Goal: Task Accomplishment & Management: Use online tool/utility

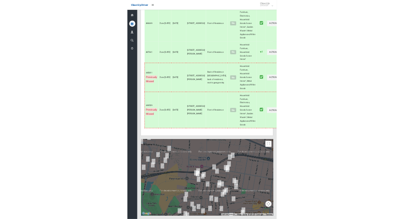
scroll to position [4605, 0]
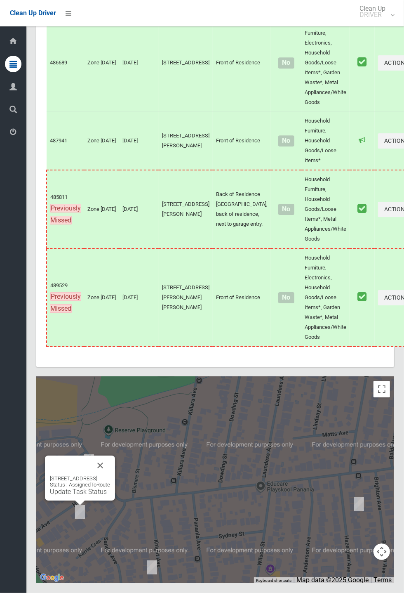
click at [115, 501] on div "1/7 Homelea Avenue, PANANIA NSW 2213 Status : AssignedToRoute Update Task Status" at bounding box center [80, 478] width 70 height 45
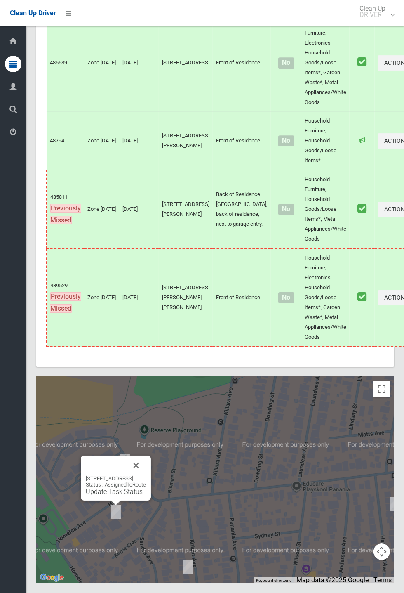
click at [151, 501] on div "1/7 Homelea Avenue, PANANIA NSW 2213 Status : AssignedToRoute Update Task Status" at bounding box center [116, 478] width 70 height 45
click at [146, 475] on button "Close" at bounding box center [136, 466] width 20 height 20
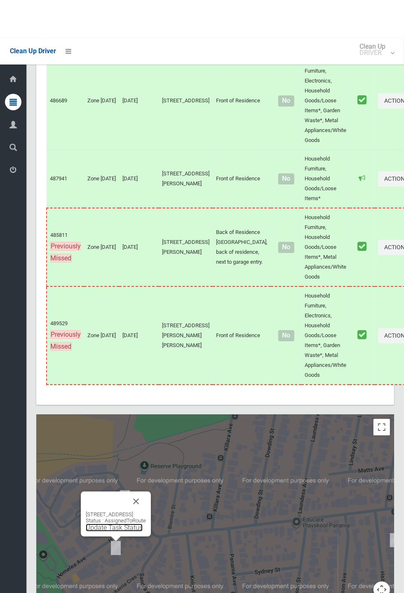
scroll to position [4606, 0]
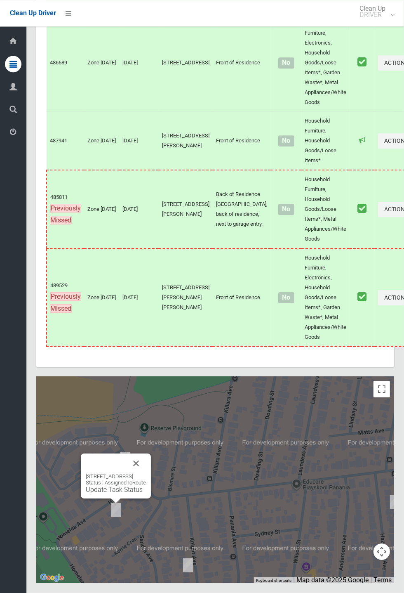
click at [170, 225] on td "[STREET_ADDRESS][PERSON_NAME]" at bounding box center [186, 209] width 54 height 78
click at [113, 494] on link "Update Task Status" at bounding box center [114, 490] width 57 height 8
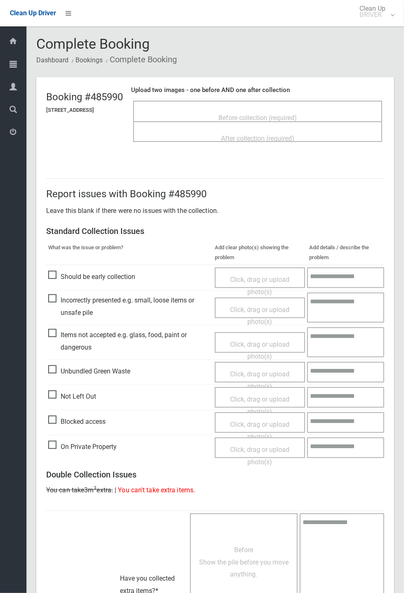
click at [231, 114] on span "Before collection (required)" at bounding box center [258, 118] width 78 height 8
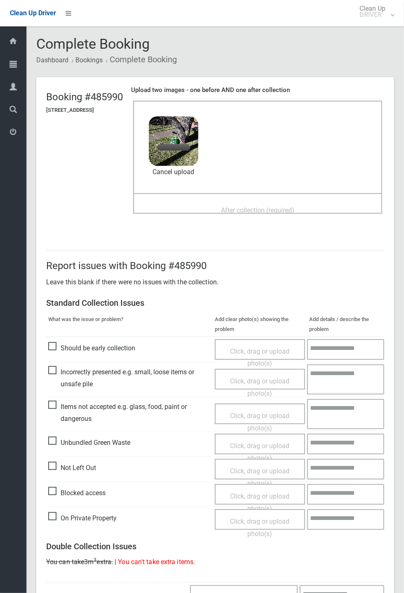
click at [237, 206] on span "After collection (required)" at bounding box center [257, 210] width 73 height 8
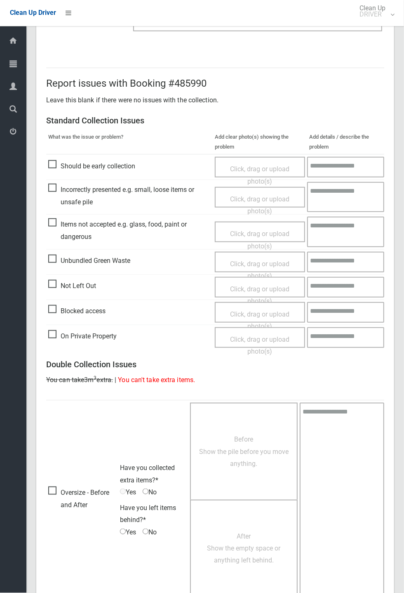
scroll to position [286, 0]
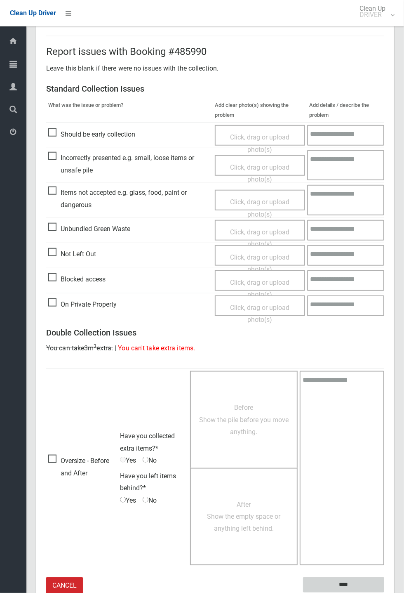
click at [385, 593] on input "****" at bounding box center [343, 584] width 81 height 15
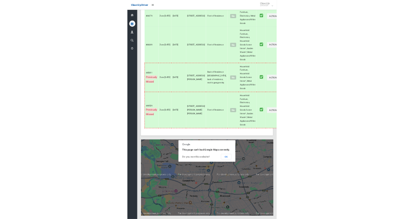
scroll to position [4470, 0]
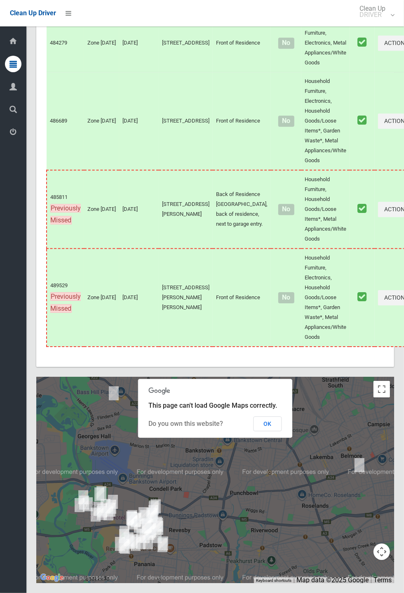
click at [282, 431] on button "OK" at bounding box center [268, 423] width 28 height 15
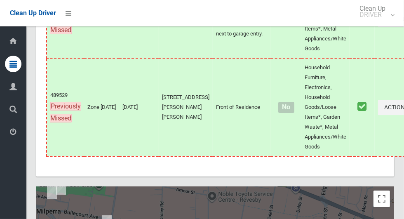
scroll to position [4858, 0]
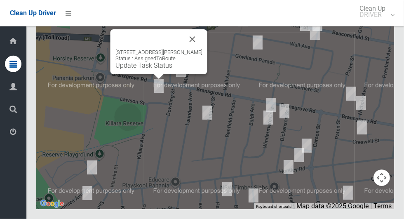
click at [202, 49] on button "Close" at bounding box center [193, 39] width 20 height 20
click at [209, 111] on div "2A Lawson Street, PANANIA NSW 2213 Status : AssignedToRoute Update Task Status" at bounding box center [215, 106] width 358 height 206
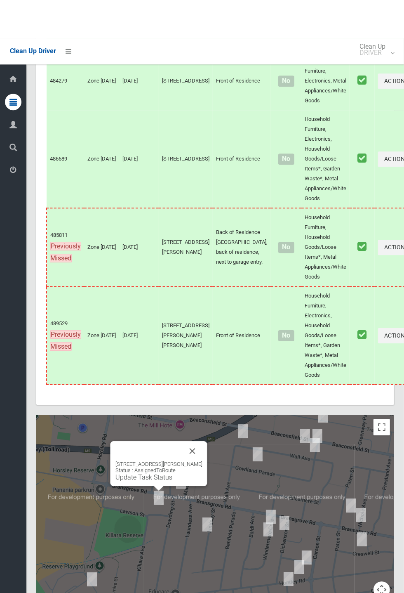
scroll to position [4470, 0]
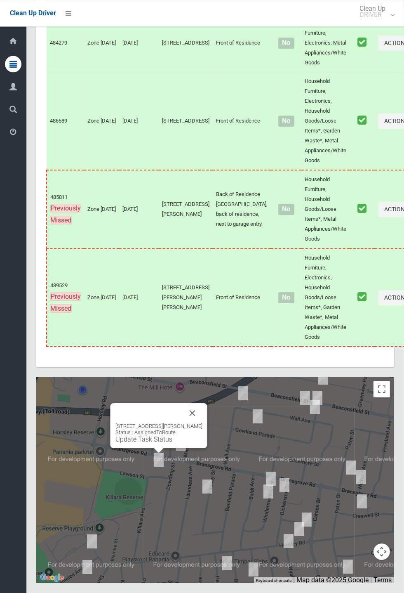
click at [195, 423] on button "Close" at bounding box center [193, 413] width 20 height 20
click at [166, 443] on link "Update Task Status" at bounding box center [144, 439] width 57 height 8
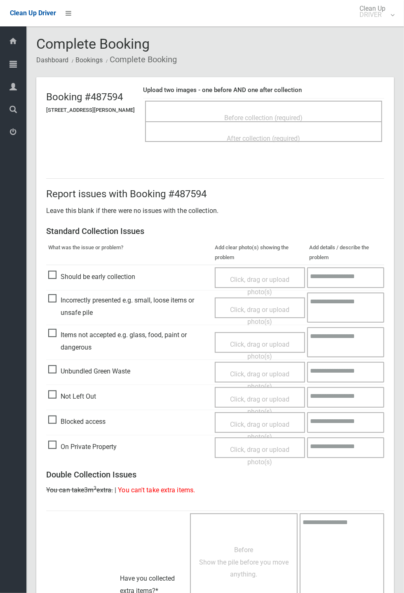
click at [251, 115] on span "Before collection (required)" at bounding box center [264, 118] width 78 height 8
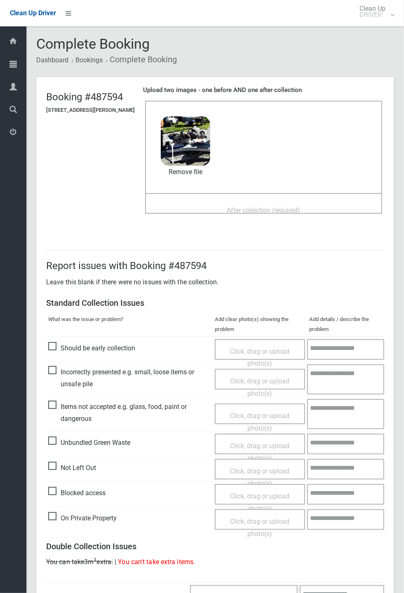
click at [248, 213] on span "After collection (required)" at bounding box center [263, 210] width 73 height 8
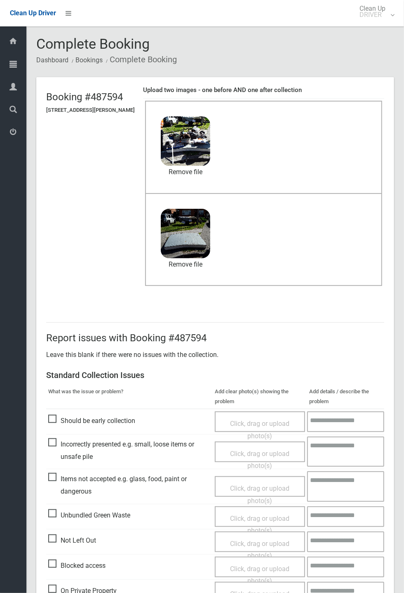
scroll to position [286, 0]
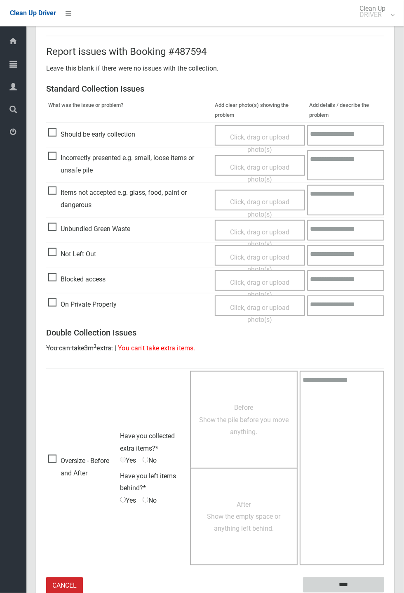
click at [342, 582] on input "****" at bounding box center [343, 584] width 81 height 15
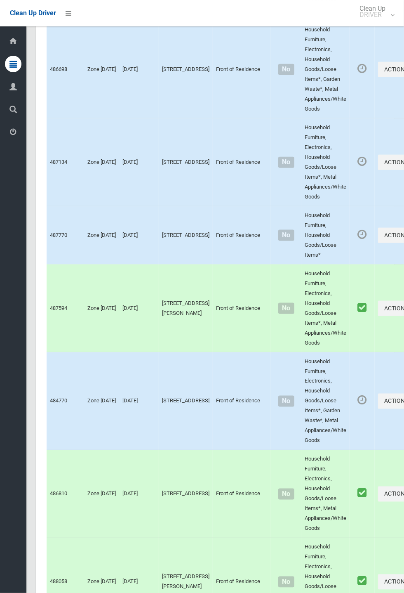
scroll to position [4470, 0]
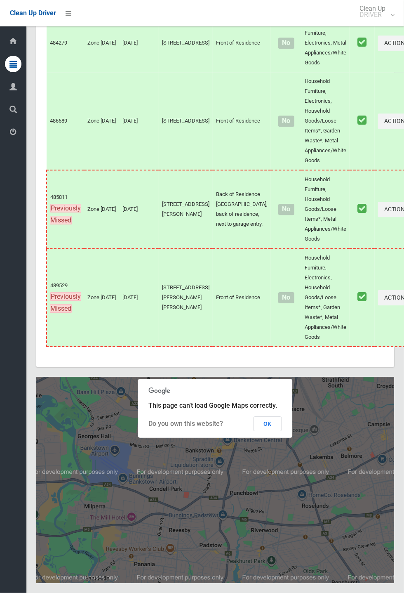
click at [267, 431] on button "OK" at bounding box center [268, 423] width 28 height 15
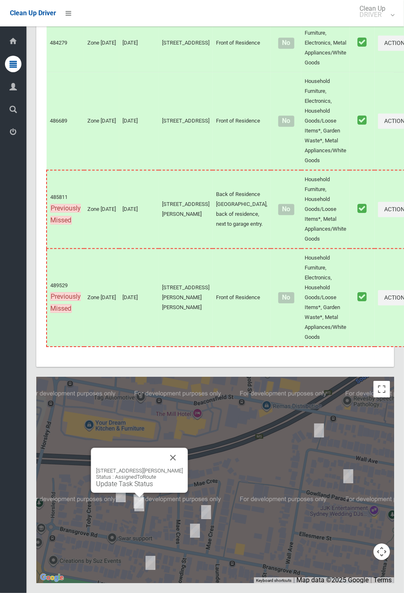
click at [180, 468] on button "Close" at bounding box center [173, 458] width 20 height 20
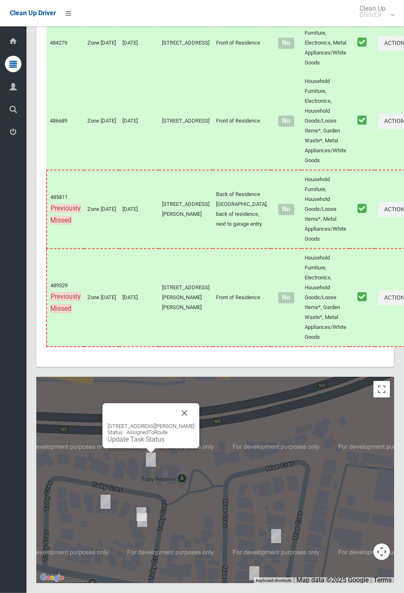
click at [190, 423] on button "Close" at bounding box center [185, 413] width 20 height 20
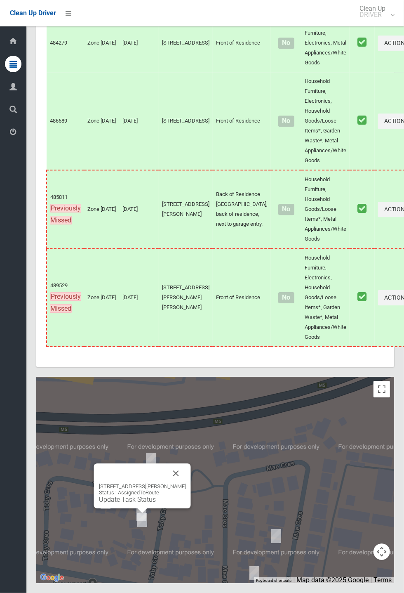
click at [151, 504] on div "22 Toby Crescent, PANANIA NSW 2213 Status : AssignedToRoute Update Task Status" at bounding box center [142, 493] width 87 height 20
click at [132, 504] on link "Update Task Status" at bounding box center [127, 500] width 57 height 8
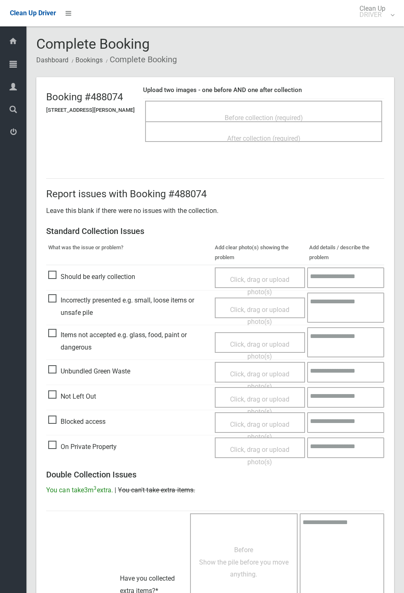
click at [278, 114] on span "Before collection (required)" at bounding box center [264, 118] width 78 height 8
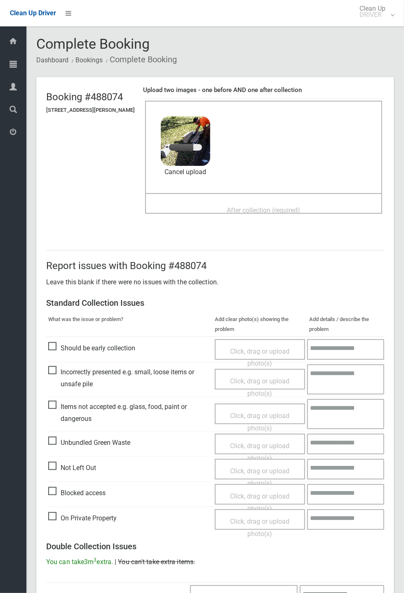
click at [251, 207] on span "After collection (required)" at bounding box center [263, 210] width 73 height 8
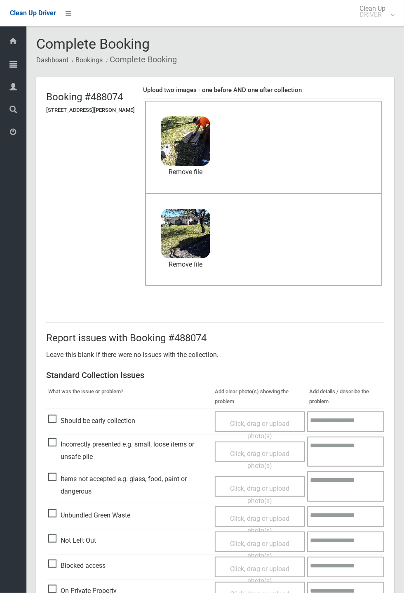
scroll to position [286, 0]
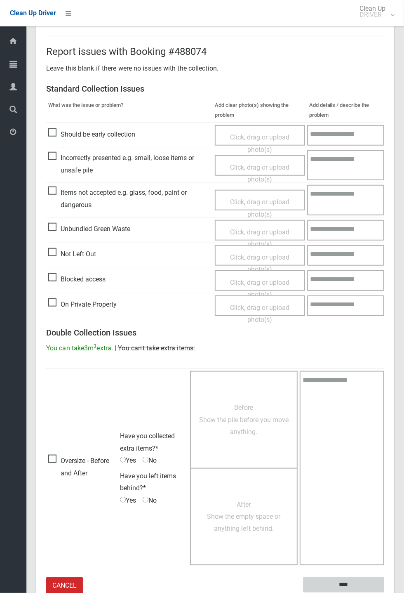
click at [341, 584] on input "****" at bounding box center [343, 584] width 81 height 15
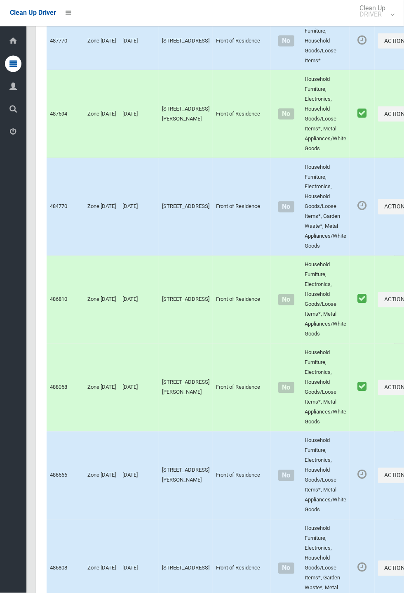
scroll to position [4470, 0]
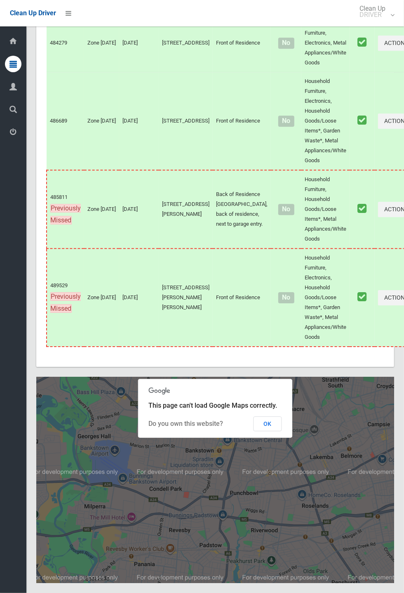
click at [282, 431] on button "OK" at bounding box center [268, 423] width 28 height 15
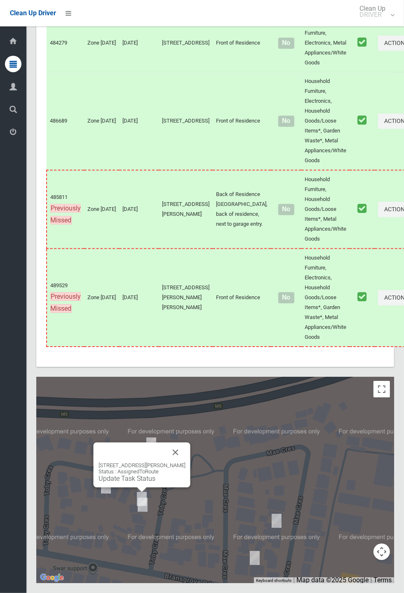
click at [151, 482] on link "Update Task Status" at bounding box center [127, 479] width 57 height 8
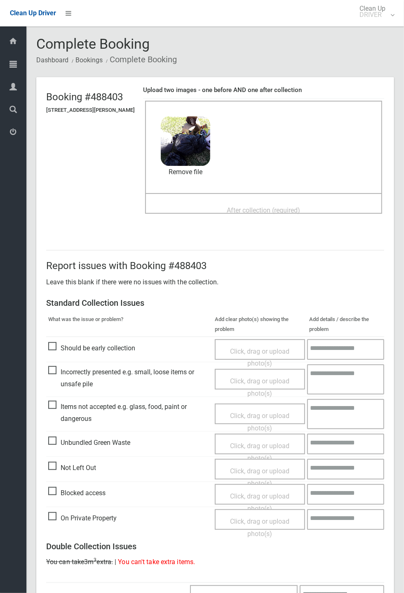
click at [261, 206] on span "After collection (required)" at bounding box center [263, 210] width 73 height 8
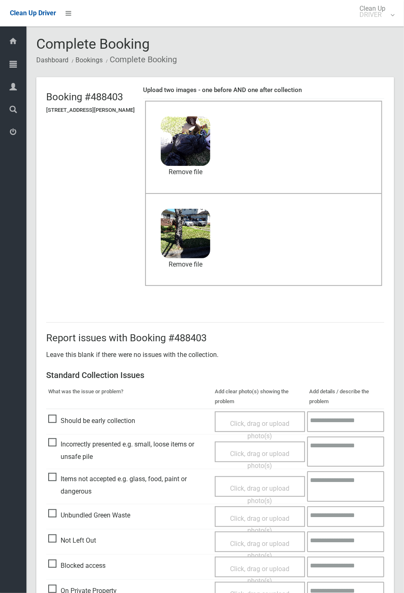
scroll to position [286, 0]
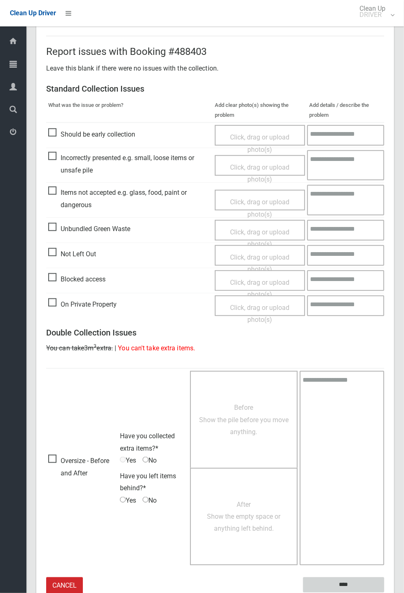
click at [385, 593] on input "****" at bounding box center [343, 584] width 81 height 15
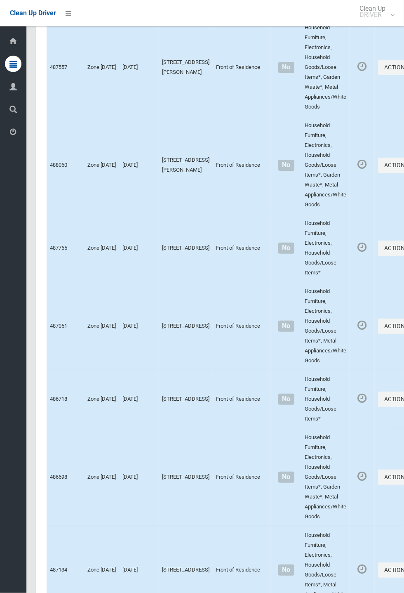
scroll to position [4470, 0]
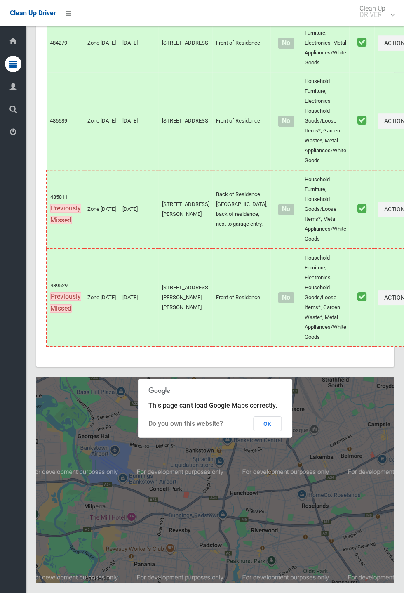
click at [282, 431] on button "OK" at bounding box center [268, 423] width 28 height 15
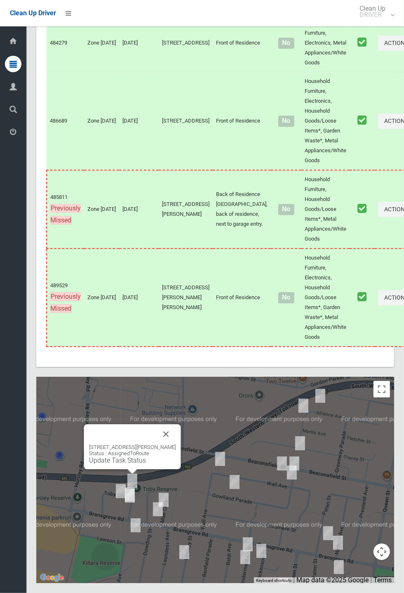
click at [132, 464] on link "Update Task Status" at bounding box center [117, 460] width 57 height 8
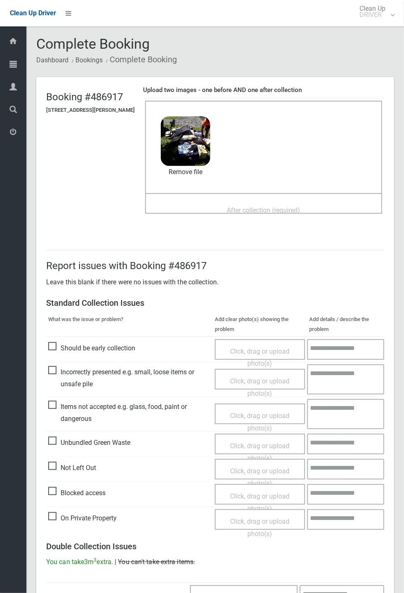
click at [243, 206] on span "After collection (required)" at bounding box center [263, 210] width 73 height 8
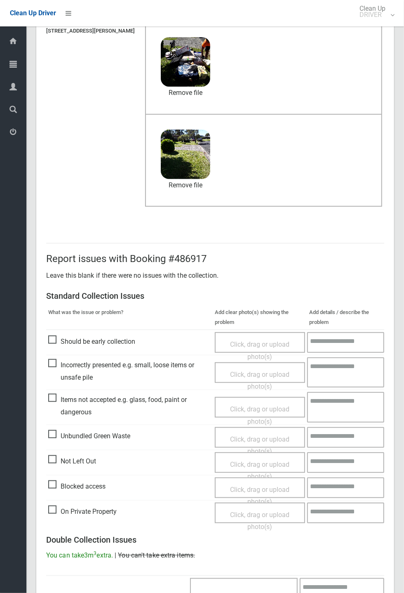
scroll to position [286, 0]
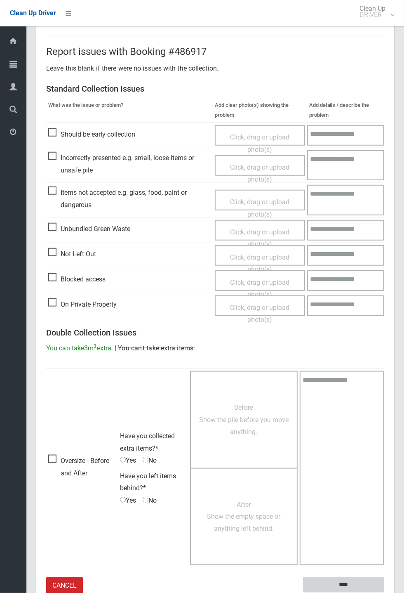
click at [346, 583] on input "****" at bounding box center [343, 584] width 81 height 15
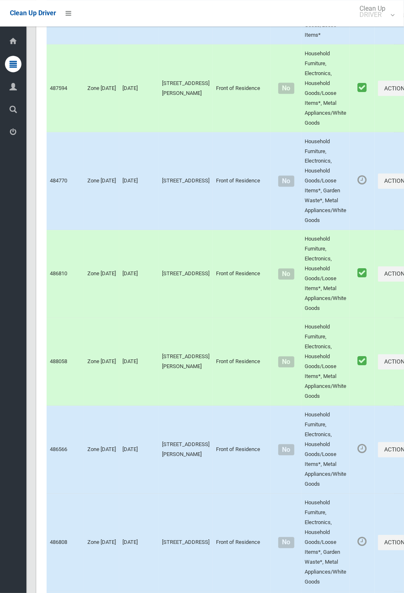
scroll to position [4470, 0]
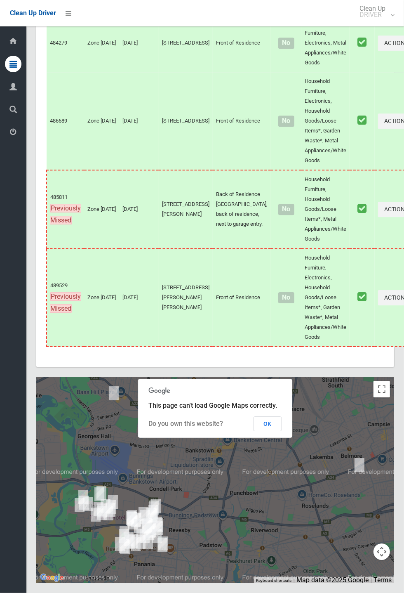
click at [282, 431] on button "OK" at bounding box center [268, 423] width 28 height 15
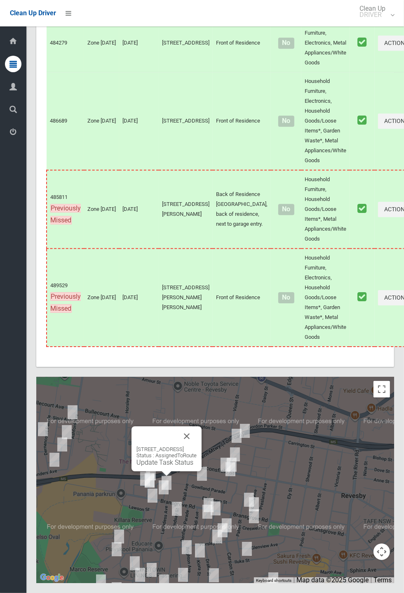
click at [197, 446] on button "Close" at bounding box center [187, 436] width 20 height 20
click at [194, 451] on button "Close" at bounding box center [184, 441] width 20 height 20
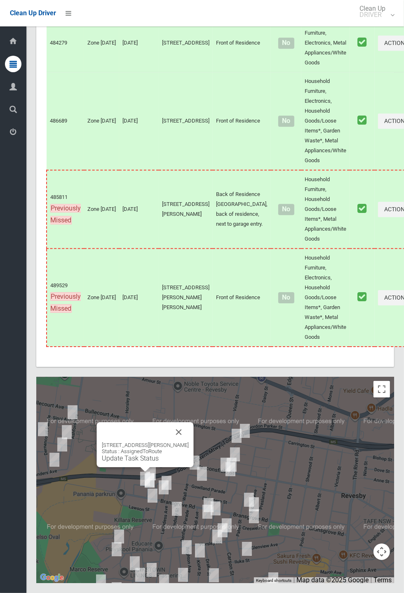
click at [139, 462] on link "Update Task Status" at bounding box center [130, 458] width 57 height 8
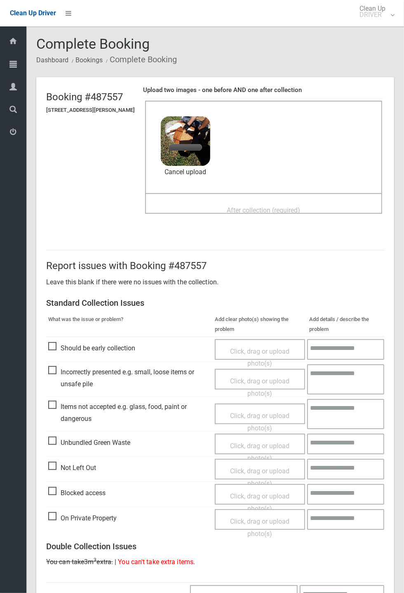
click at [260, 208] on span "After collection (required)" at bounding box center [263, 210] width 73 height 8
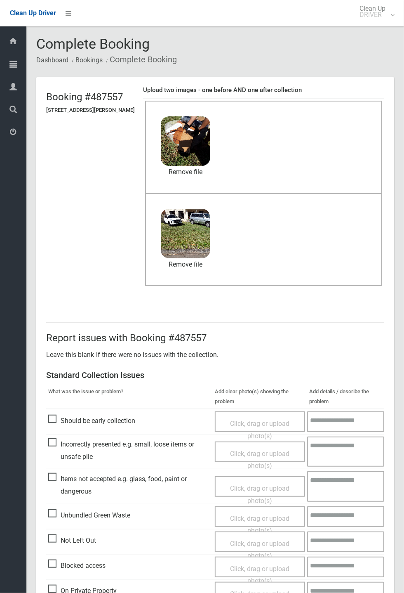
scroll to position [286, 0]
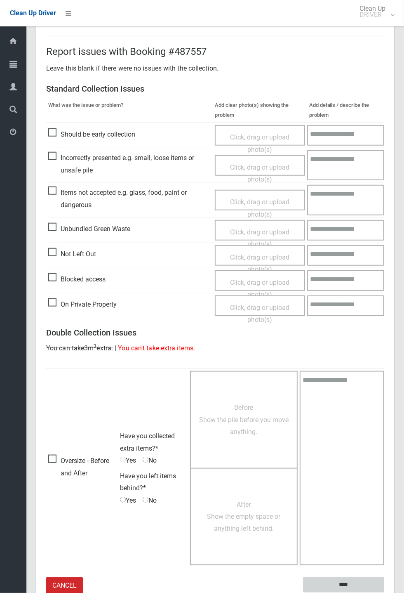
click at [348, 581] on input "****" at bounding box center [343, 584] width 81 height 15
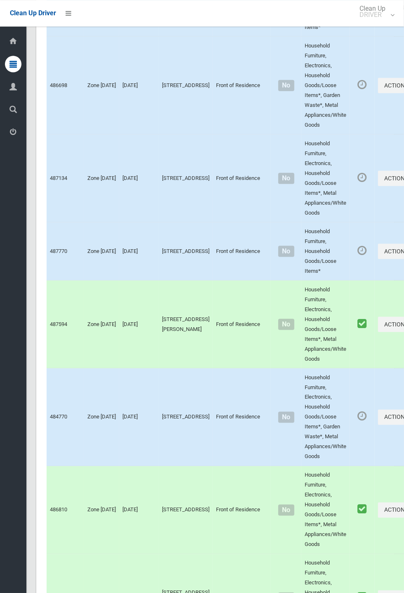
scroll to position [4470, 0]
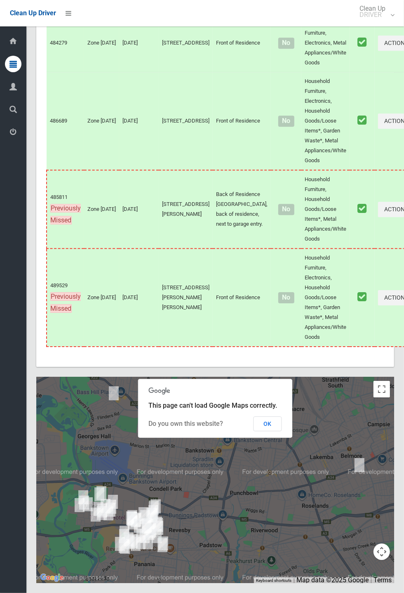
click at [271, 431] on button "OK" at bounding box center [268, 423] width 28 height 15
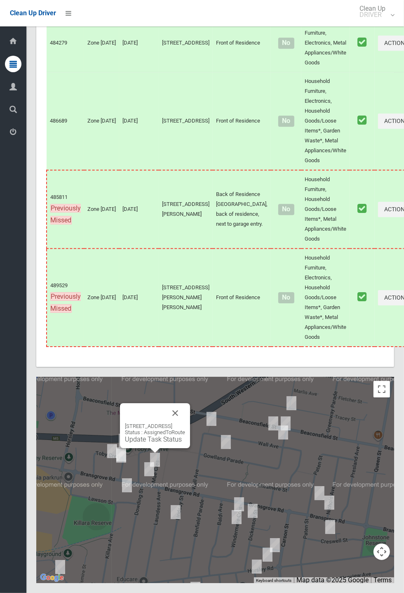
click at [153, 443] on link "Update Task Status" at bounding box center [153, 439] width 57 height 8
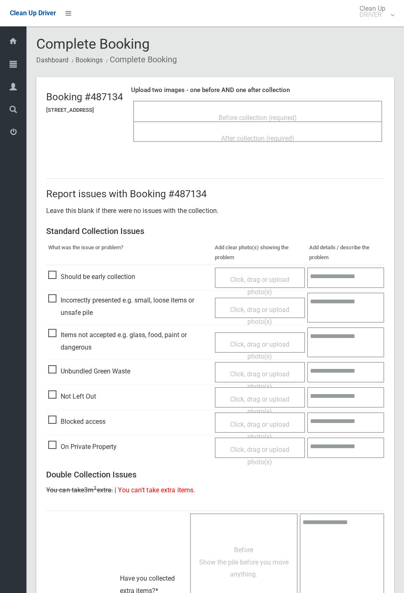
click at [244, 114] on span "Before collection (required)" at bounding box center [258, 118] width 78 height 8
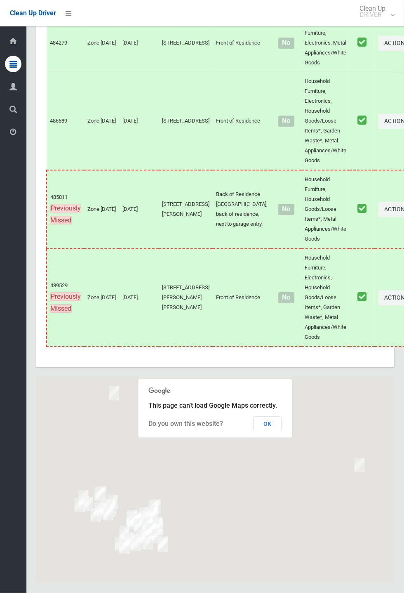
scroll to position [4470, 0]
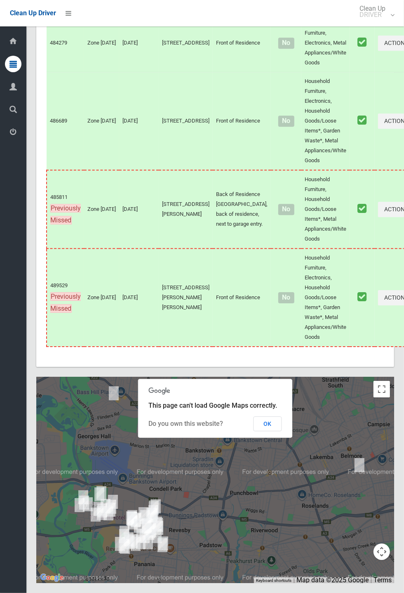
click at [282, 219] on button "OK" at bounding box center [268, 423] width 28 height 15
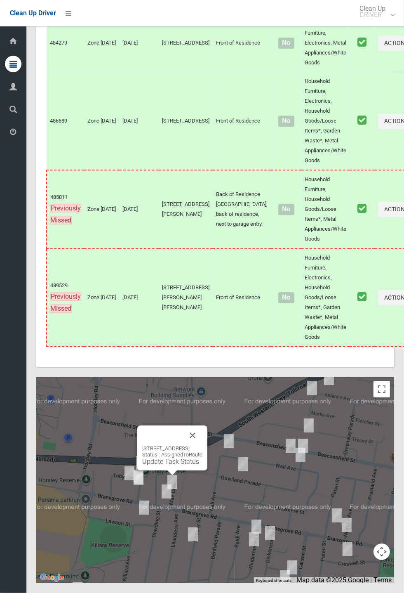
click at [175, 219] on link "Update Task Status" at bounding box center [170, 462] width 57 height 8
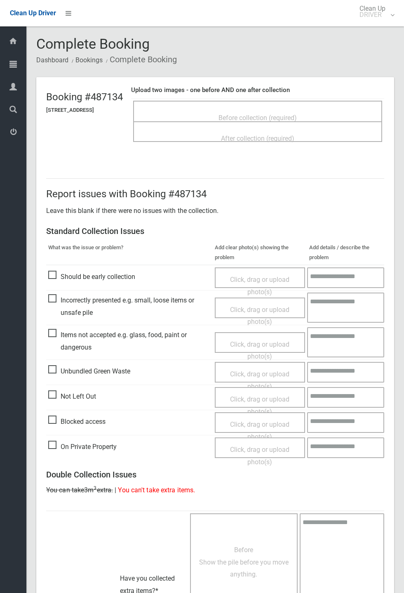
click at [256, 119] on span "Before collection (required)" at bounding box center [258, 118] width 78 height 8
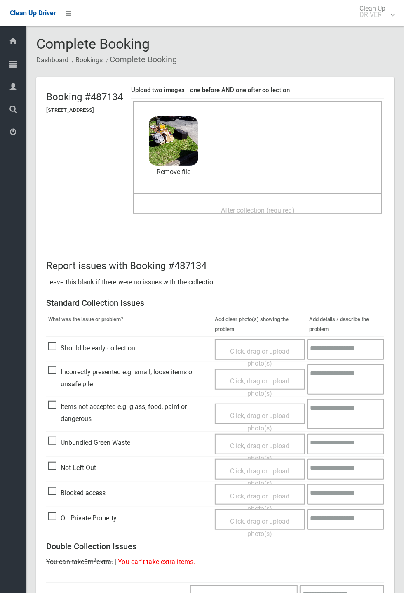
click at [253, 192] on div "Before collection (required) 3.7 MB 2025-10-0209.23.241069133780135027686.jpg C…" at bounding box center [257, 147] width 249 height 92
click at [240, 207] on span "After collection (required)" at bounding box center [257, 210] width 73 height 8
click at [243, 209] on span "After collection (required)" at bounding box center [257, 210] width 73 height 8
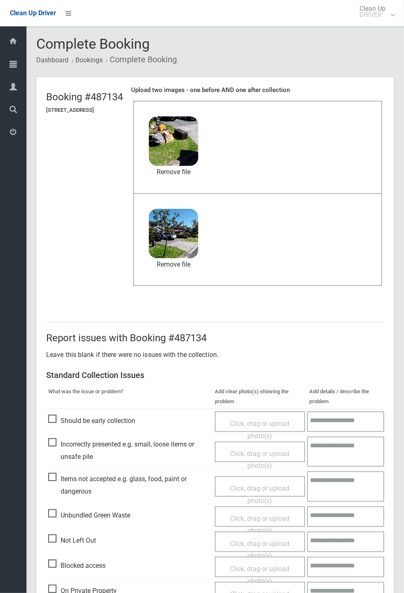
scroll to position [286, 0]
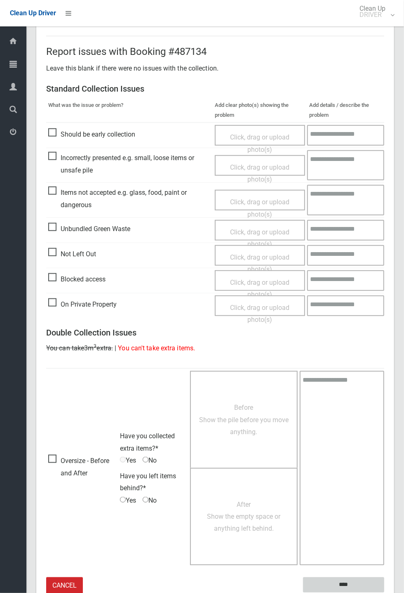
click at [385, 593] on input "****" at bounding box center [343, 584] width 81 height 15
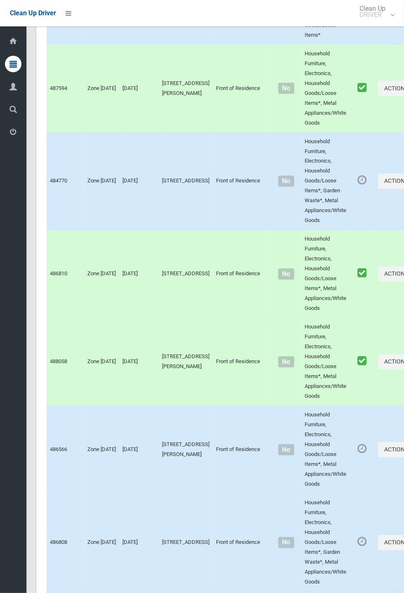
scroll to position [4470, 0]
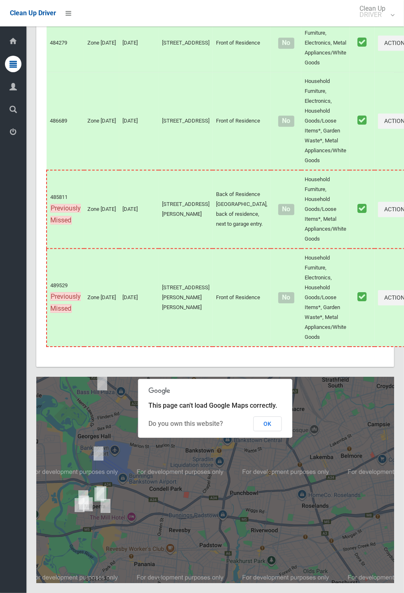
click at [282, 431] on button "OK" at bounding box center [268, 423] width 28 height 15
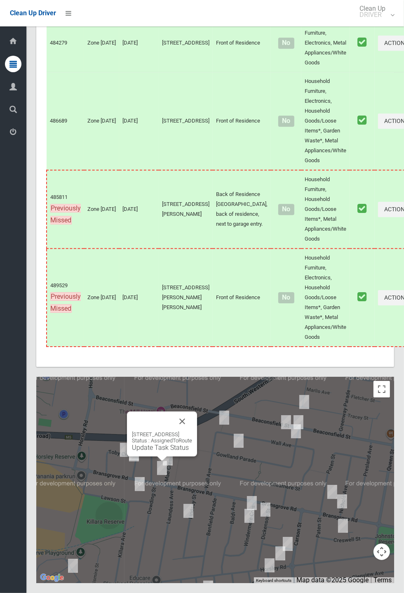
click at [162, 456] on div "212 Bransgrove Road, PANANIA NSW 2213 Status : AssignedToRoute Update Task Stat…" at bounding box center [162, 434] width 70 height 45
click at [159, 452] on link "Update Task Status" at bounding box center [160, 448] width 57 height 8
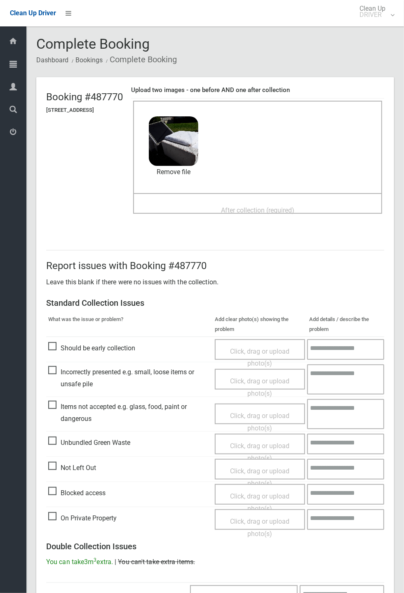
click at [254, 206] on span "After collection (required)" at bounding box center [257, 210] width 73 height 8
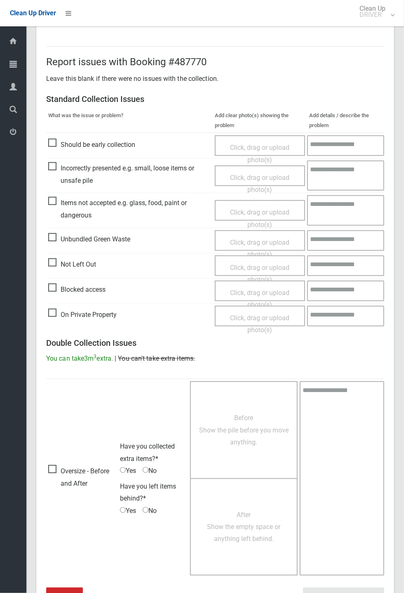
scroll to position [286, 0]
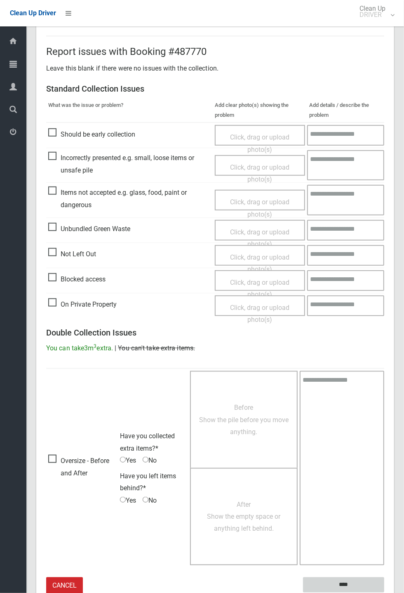
click at [350, 581] on input "****" at bounding box center [343, 584] width 81 height 15
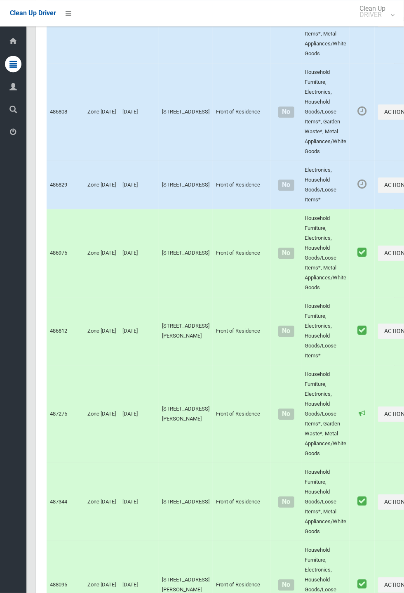
scroll to position [4470, 0]
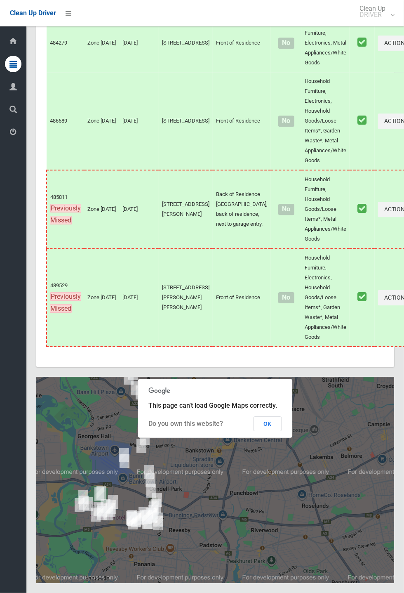
click at [272, 431] on button "OK" at bounding box center [268, 423] width 28 height 15
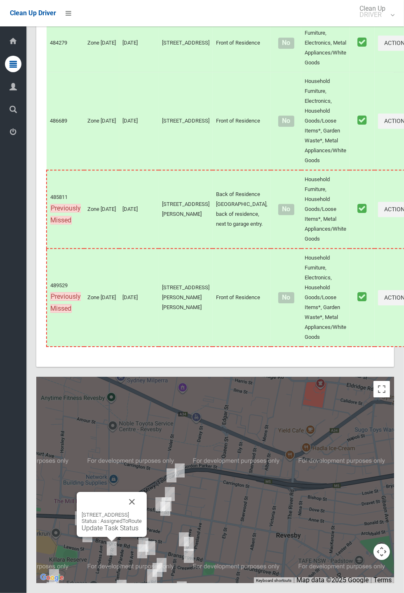
click at [142, 512] on button "Close" at bounding box center [132, 502] width 20 height 20
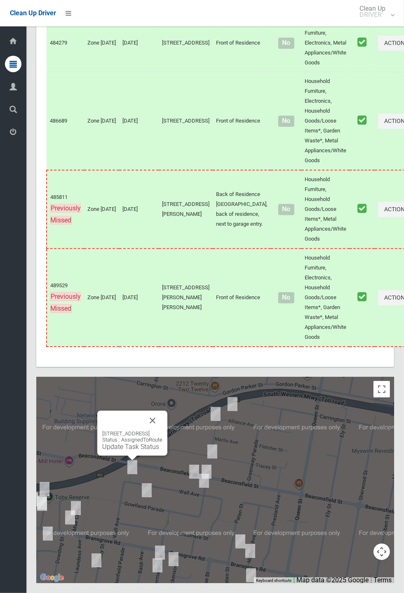
click at [163, 430] on button "Close" at bounding box center [153, 421] width 20 height 20
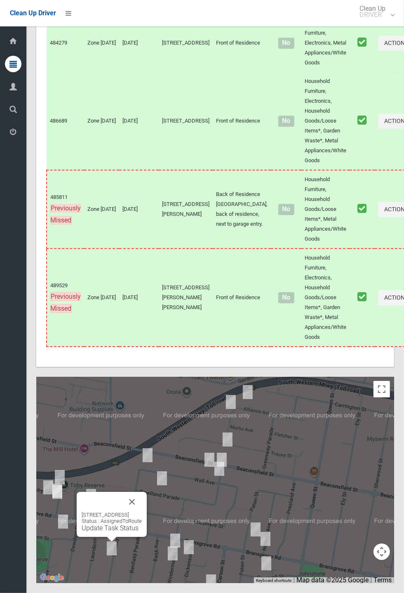
click at [110, 537] on div "14 Lindsay Street, PANANIA NSW 2213 Status : AssignedToRoute Update Task Status" at bounding box center [112, 514] width 70 height 45
click at [116, 532] on link "Update Task Status" at bounding box center [110, 528] width 57 height 8
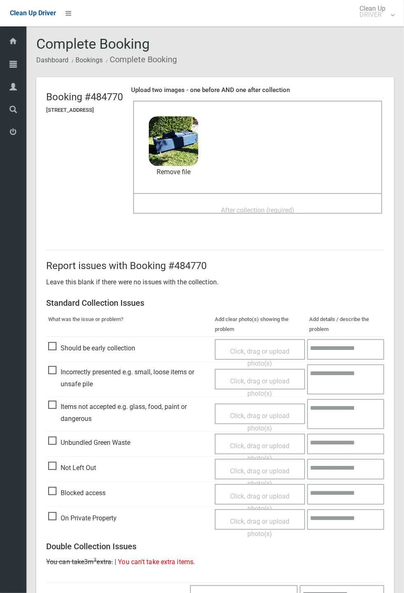
click at [246, 206] on span "After collection (required)" at bounding box center [257, 210] width 73 height 8
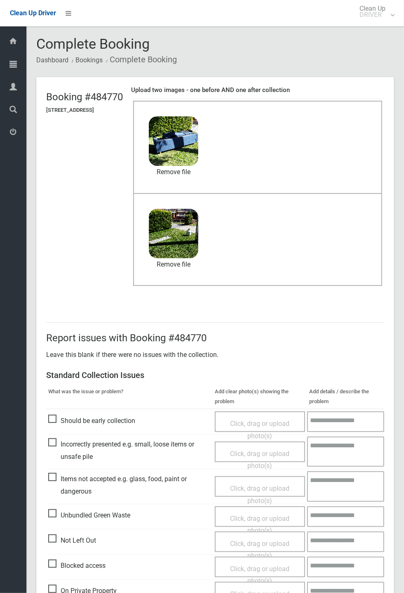
scroll to position [286, 0]
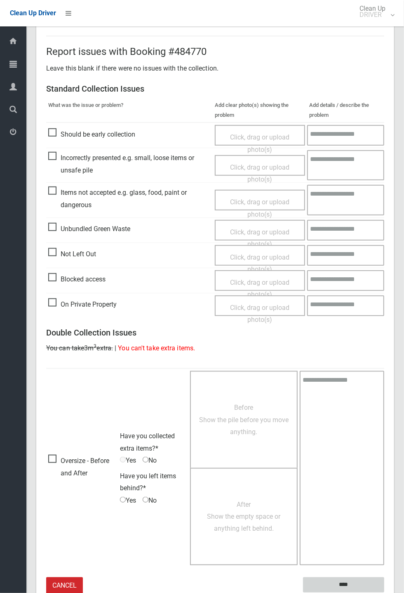
click at [385, 593] on input "****" at bounding box center [343, 584] width 81 height 15
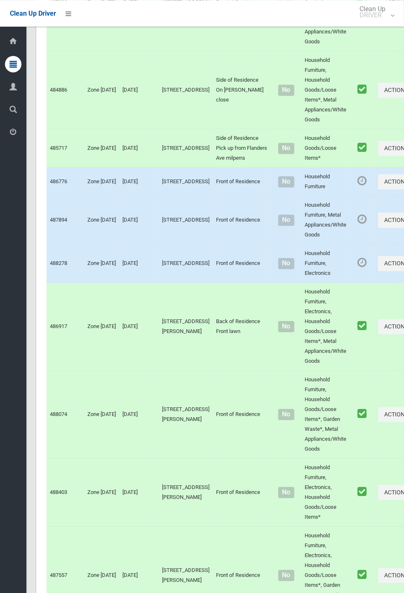
scroll to position [4470, 0]
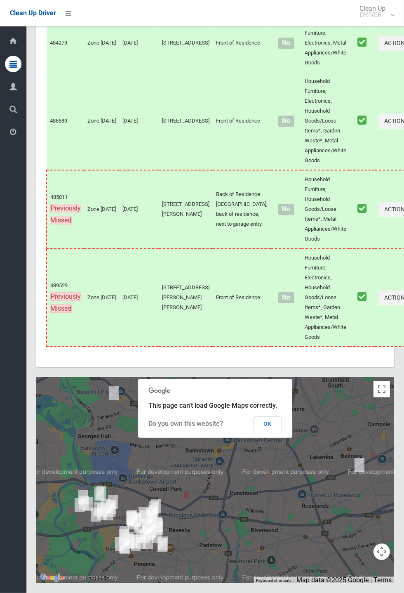
click at [282, 431] on button "OK" at bounding box center [268, 423] width 28 height 15
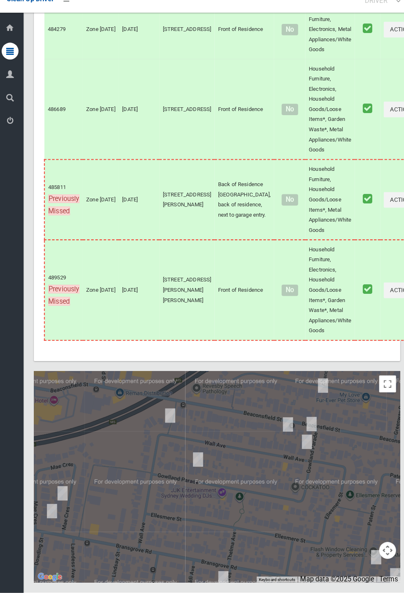
scroll to position [4478, 0]
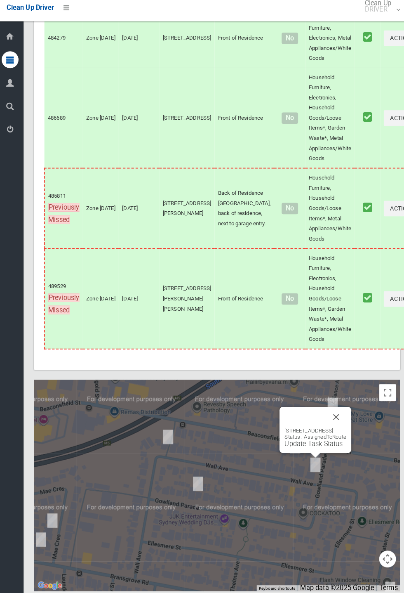
click at [342, 423] on button "Close" at bounding box center [332, 413] width 20 height 20
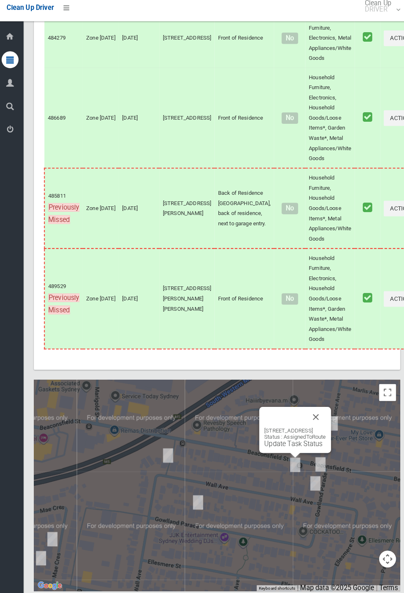
click at [322, 423] on button "Close" at bounding box center [312, 413] width 20 height 20
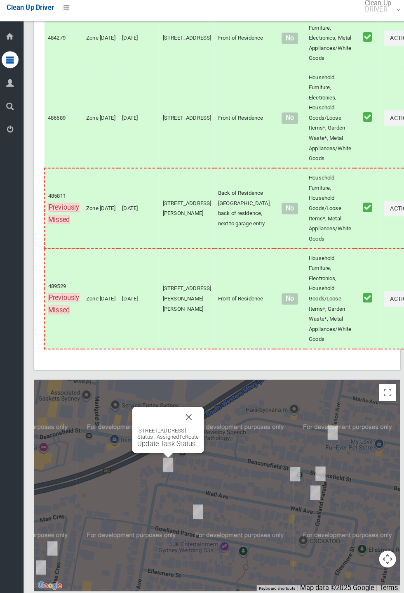
click at [172, 443] on link "Update Task Status" at bounding box center [165, 439] width 57 height 8
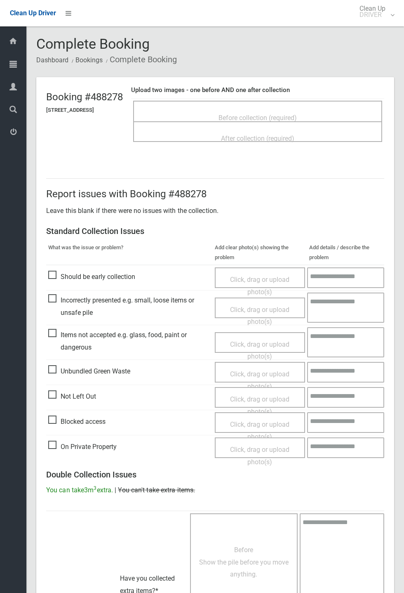
click at [290, 114] on span "Before collection (required)" at bounding box center [258, 118] width 78 height 8
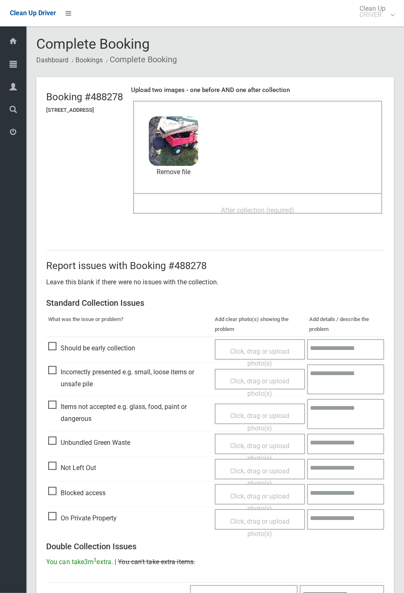
click at [258, 207] on span "After collection (required)" at bounding box center [257, 210] width 73 height 8
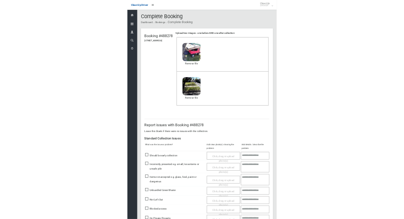
scroll to position [286, 0]
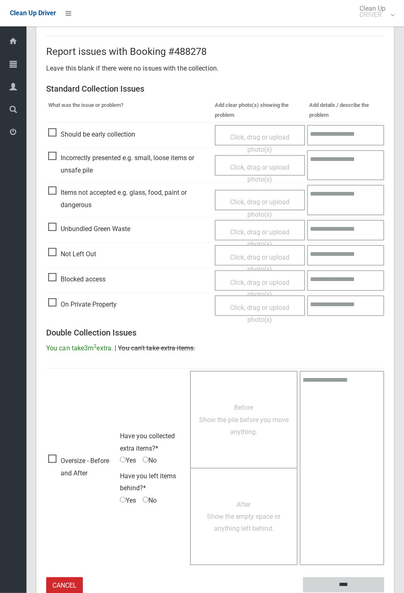
click at [385, 593] on input "****" at bounding box center [343, 584] width 81 height 15
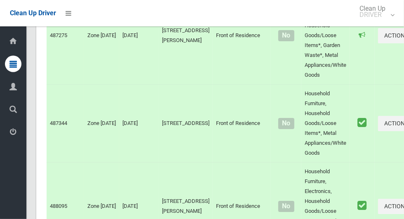
scroll to position [4858, 0]
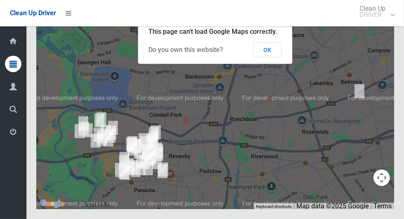
click at [272, 57] on button "OK" at bounding box center [268, 50] width 28 height 15
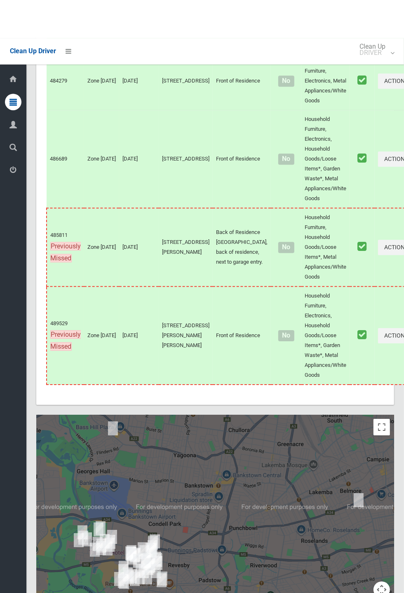
scroll to position [4470, 0]
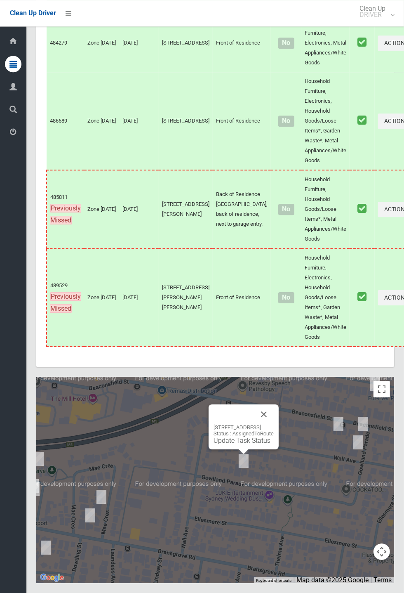
click at [249, 219] on div "9A Gowlland Parade, PANANIA NSW 2213 Status : AssignedToRoute Update Task Status" at bounding box center [244, 434] width 60 height 20
click at [246, 219] on link "Update Task Status" at bounding box center [242, 441] width 57 height 8
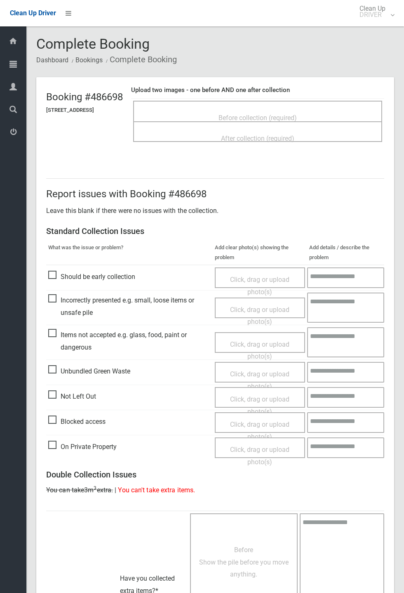
click at [297, 114] on span "Before collection (required)" at bounding box center [258, 118] width 78 height 8
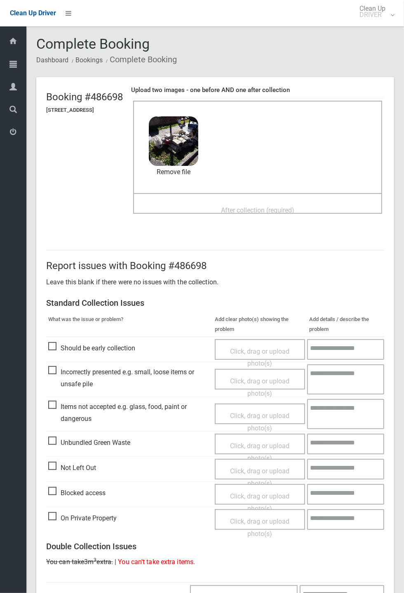
click at [240, 206] on span "After collection (required)" at bounding box center [257, 210] width 73 height 8
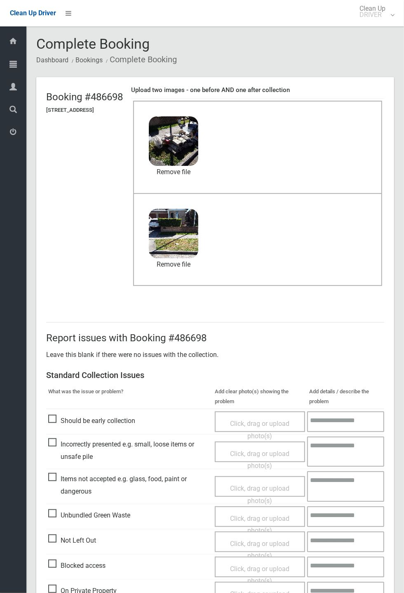
scroll to position [286, 0]
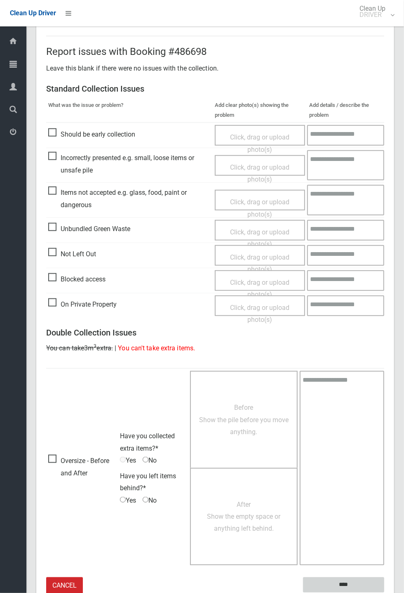
click at [349, 584] on input "****" at bounding box center [343, 584] width 81 height 15
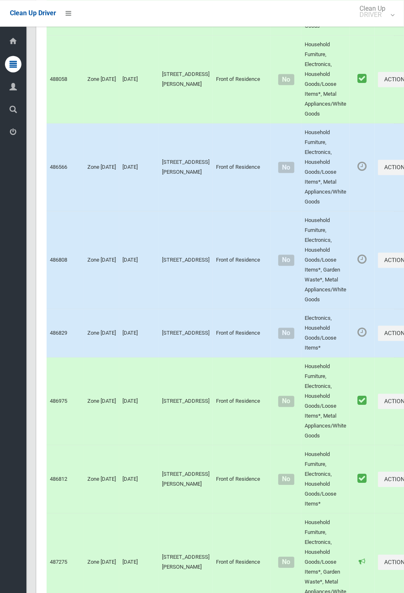
scroll to position [4470, 0]
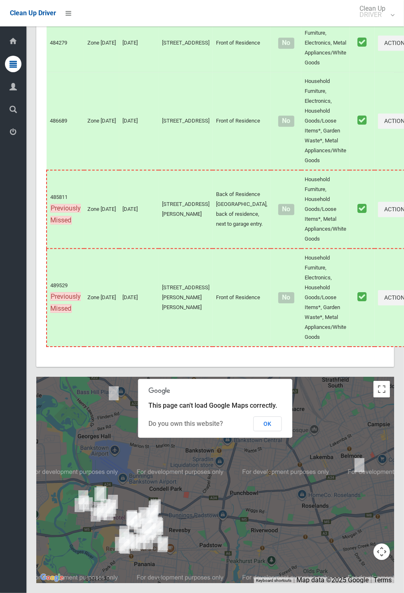
click at [267, 431] on button "OK" at bounding box center [268, 423] width 28 height 15
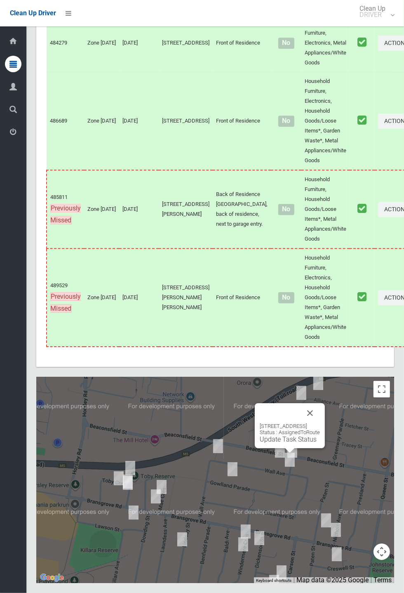
click at [325, 447] on div "51 Gowlland Parade, PANANIA NSW 2213 Status : AssignedToRoute Update Task Status" at bounding box center [290, 425] width 70 height 45
click at [320, 423] on button "Close" at bounding box center [310, 413] width 20 height 20
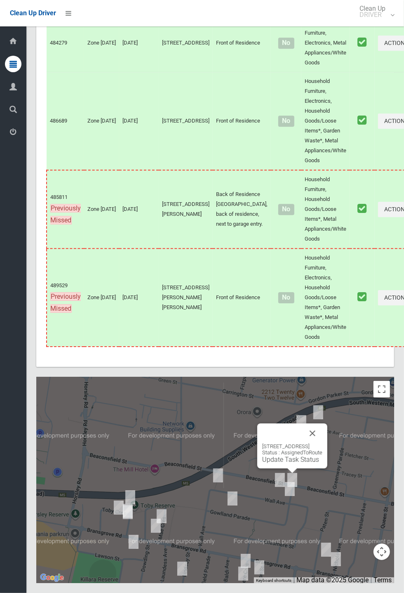
click at [323, 443] on button "Close" at bounding box center [313, 433] width 20 height 20
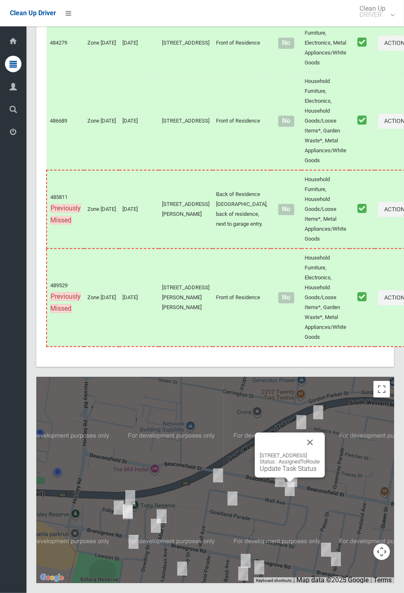
click at [276, 473] on link "Update Task Status" at bounding box center [288, 469] width 57 height 8
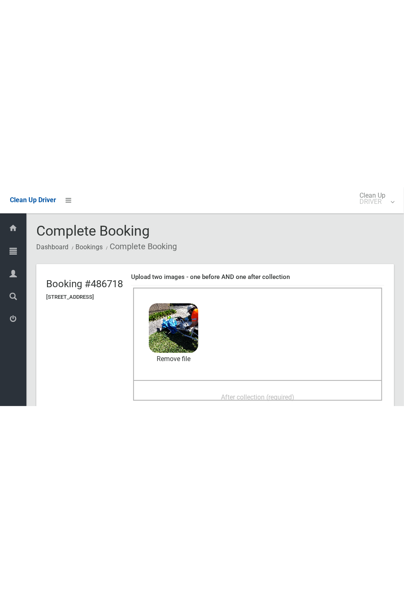
scroll to position [1, 0]
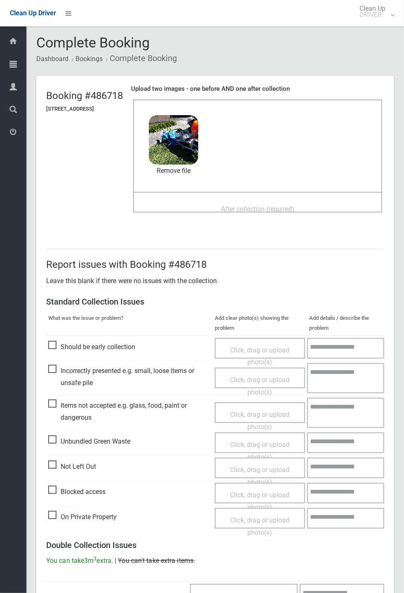
click at [232, 206] on span "After collection (required)" at bounding box center [257, 209] width 73 height 8
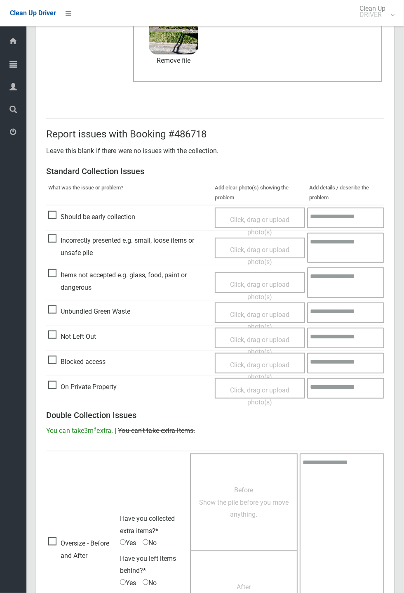
scroll to position [286, 0]
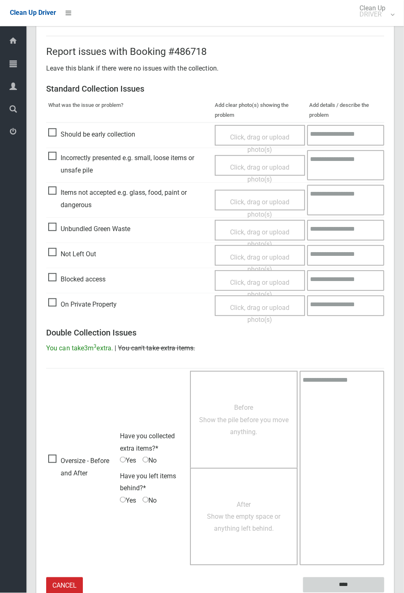
click at [385, 593] on input "****" at bounding box center [343, 584] width 81 height 15
click at [395, 320] on div "Report issues with Booking #486718 Leave this blank if there were no issues wit…" at bounding box center [215, 315] width 358 height 598
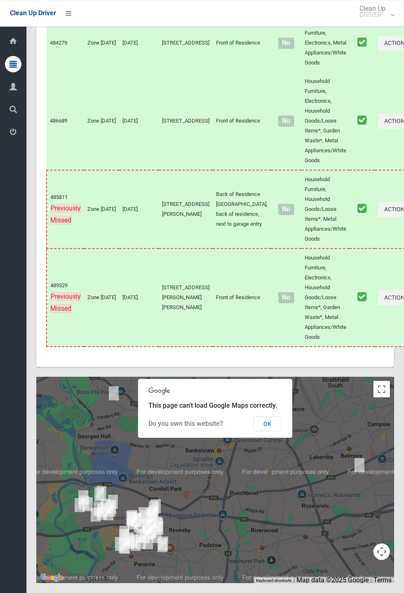
scroll to position [4445, 0]
click at [282, 431] on button "OK" at bounding box center [268, 423] width 28 height 15
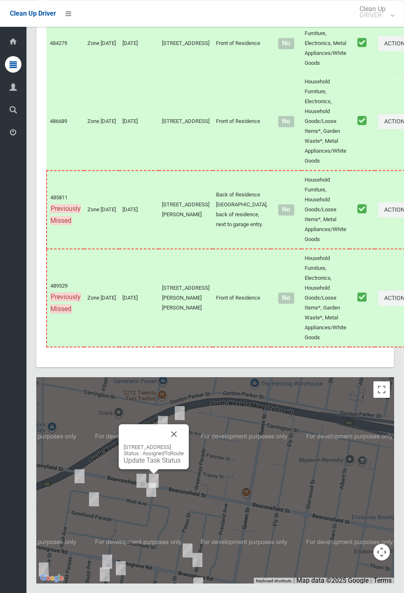
click at [184, 444] on button "Close" at bounding box center [174, 434] width 20 height 20
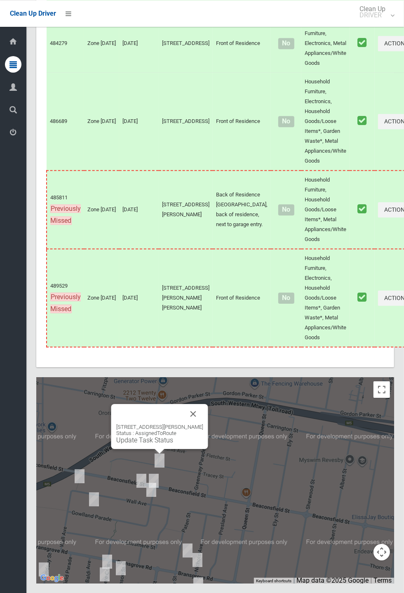
click at [199, 423] on button "Close" at bounding box center [194, 414] width 20 height 20
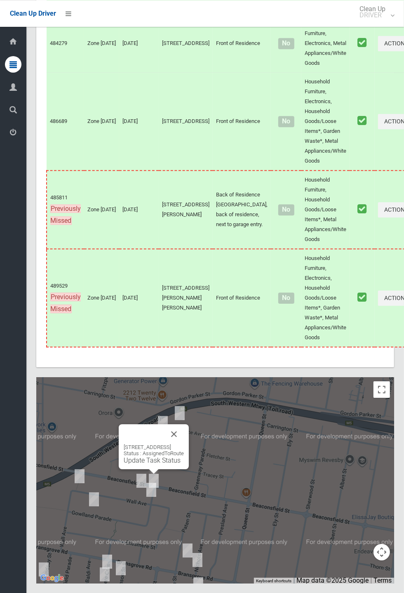
click at [148, 464] on link "Update Task Status" at bounding box center [152, 460] width 57 height 8
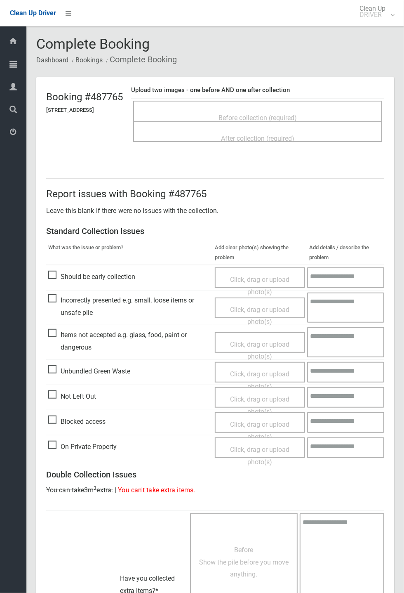
click at [260, 114] on span "Before collection (required)" at bounding box center [258, 118] width 78 height 8
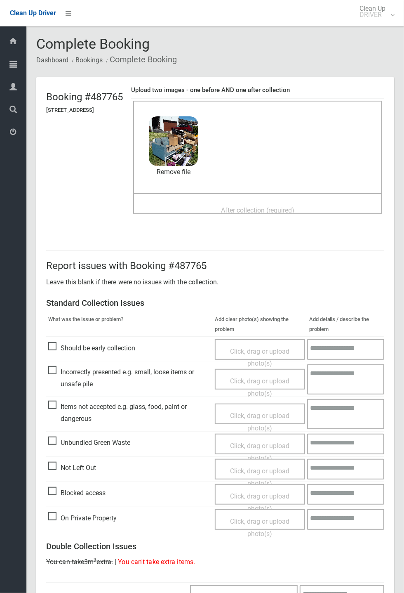
click at [267, 206] on span "After collection (required)" at bounding box center [257, 210] width 73 height 8
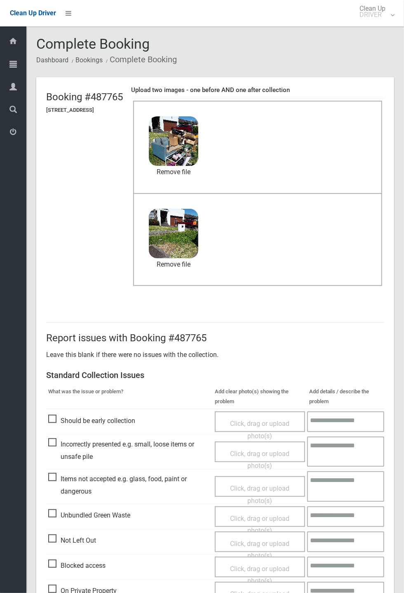
scroll to position [286, 0]
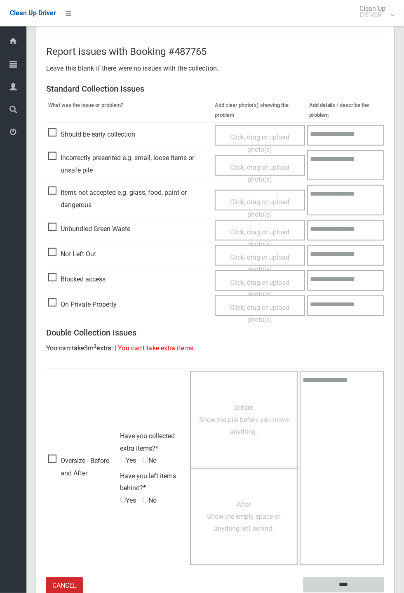
click at [385, 593] on input "****" at bounding box center [343, 584] width 81 height 15
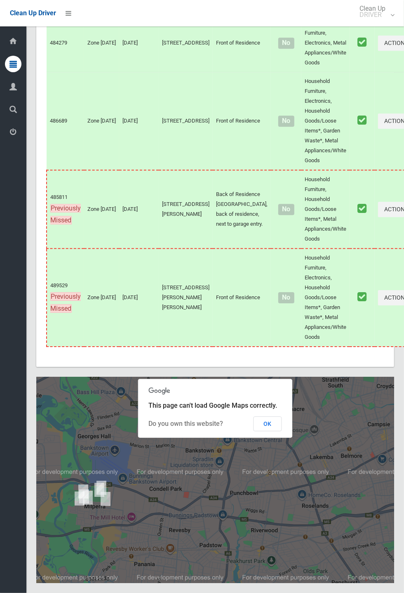
scroll to position [4470, 0]
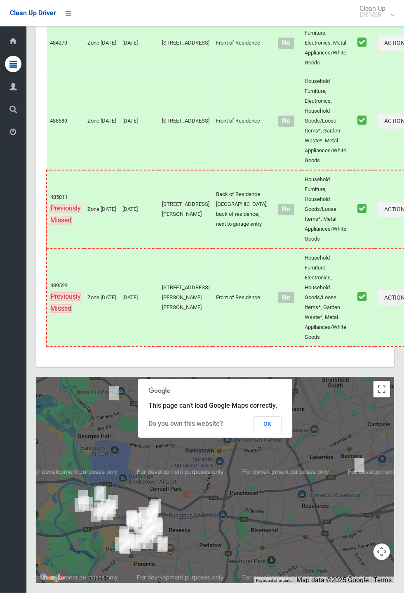
click at [282, 431] on button "OK" at bounding box center [268, 423] width 28 height 15
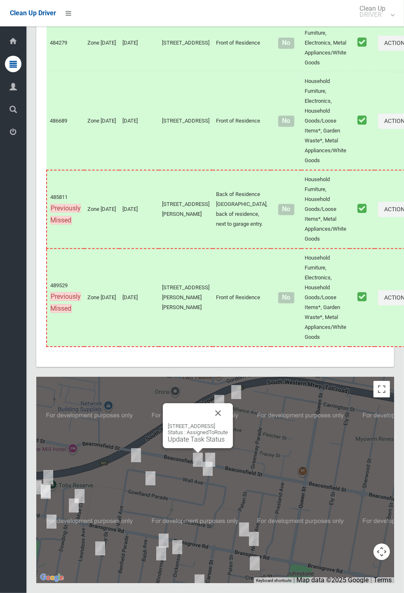
click at [194, 443] on link "Update Task Status" at bounding box center [196, 439] width 57 height 8
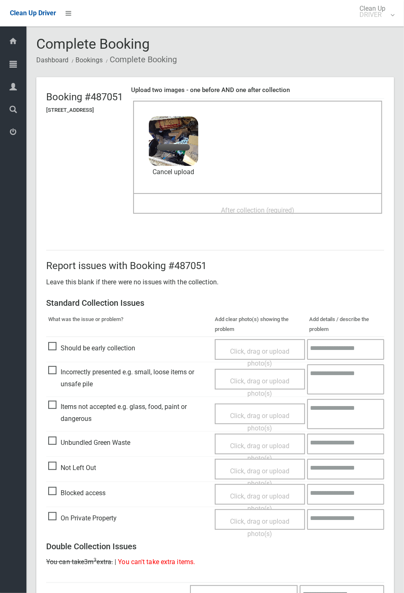
click at [254, 206] on span "After collection (required)" at bounding box center [257, 210] width 73 height 8
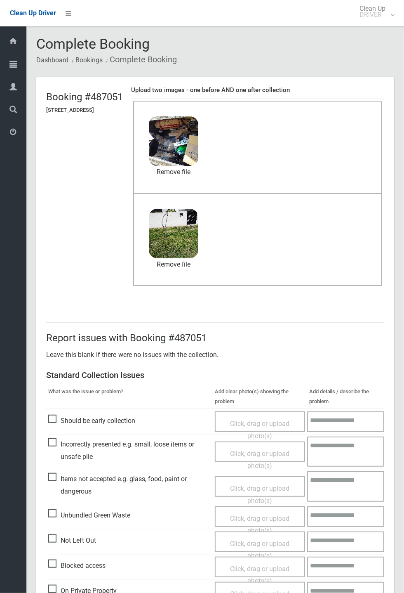
scroll to position [286, 0]
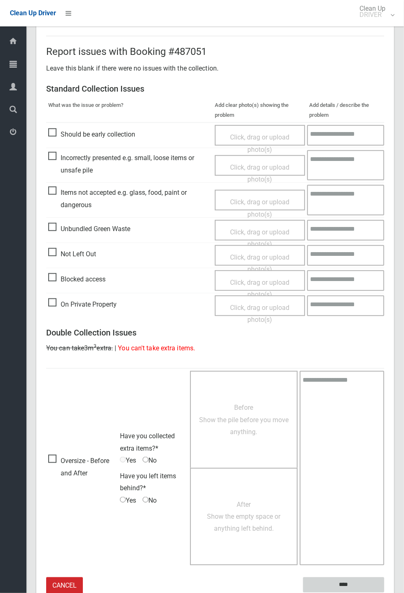
click at [385, 593] on input "****" at bounding box center [343, 584] width 81 height 15
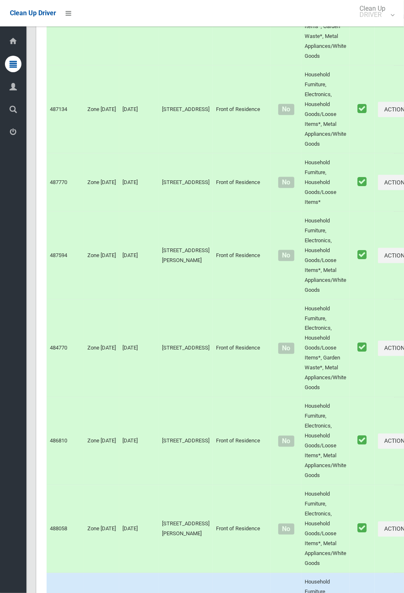
scroll to position [4470, 0]
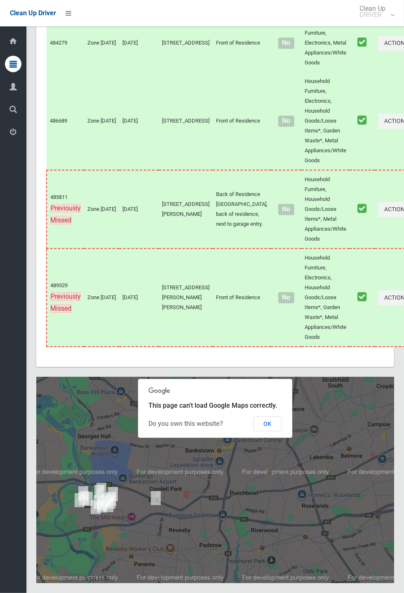
click at [282, 431] on button "OK" at bounding box center [268, 423] width 28 height 15
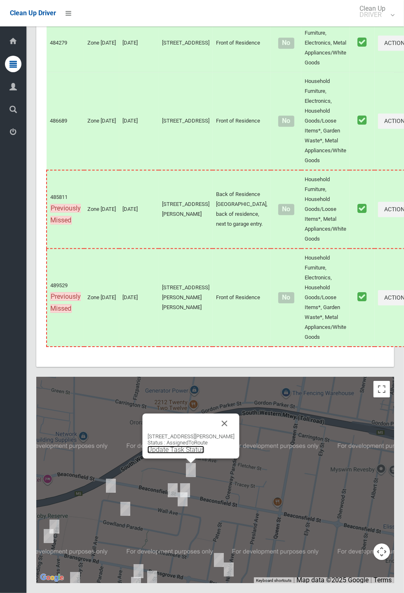
click at [188, 454] on link "Update Task Status" at bounding box center [176, 450] width 57 height 8
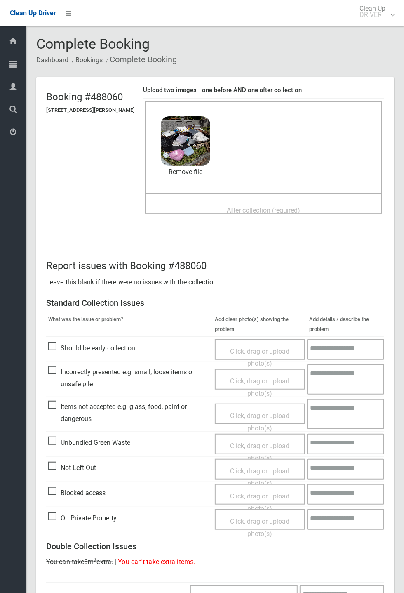
click at [248, 206] on span "After collection (required)" at bounding box center [263, 210] width 73 height 8
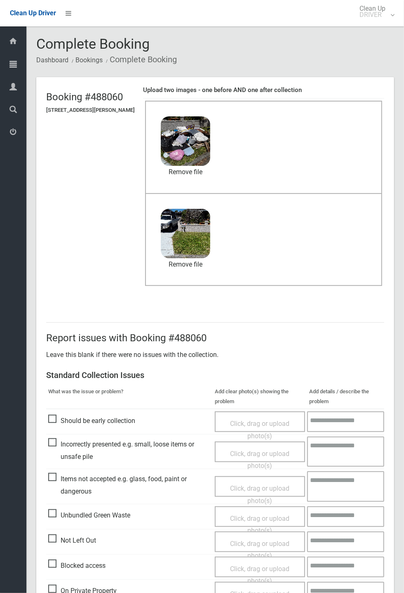
scroll to position [286, 0]
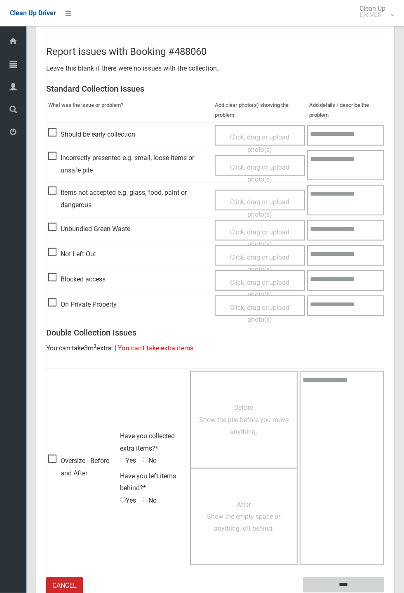
click at [385, 593] on input "****" at bounding box center [343, 584] width 81 height 15
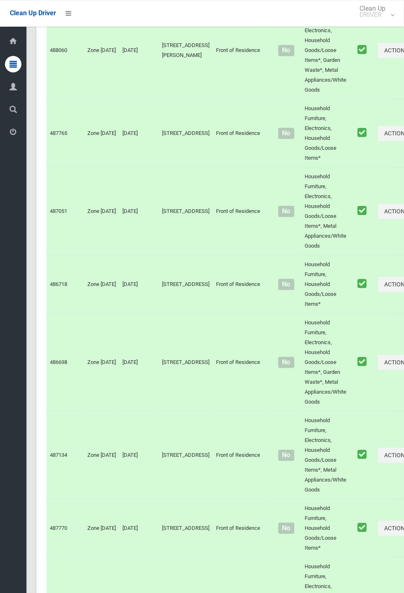
scroll to position [4470, 0]
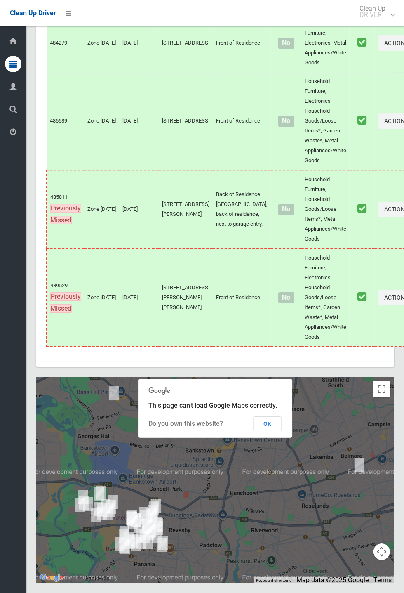
click at [282, 431] on button "OK" at bounding box center [268, 423] width 28 height 15
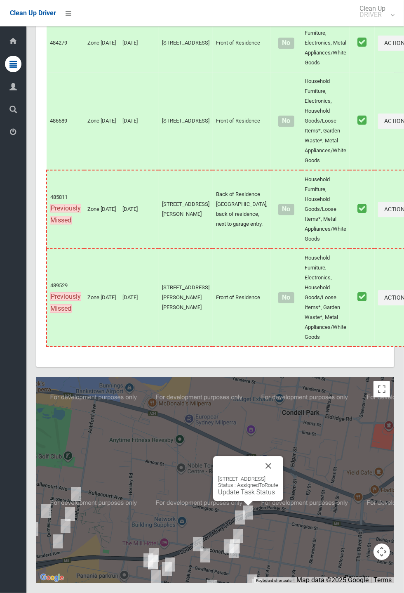
click at [279, 476] on button "Close" at bounding box center [269, 466] width 20 height 20
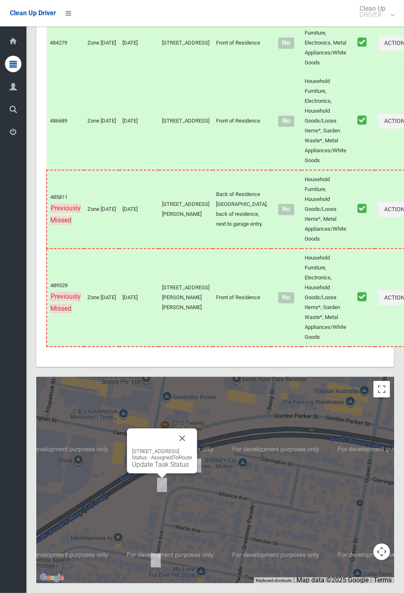
click at [192, 448] on button "Close" at bounding box center [183, 438] width 20 height 20
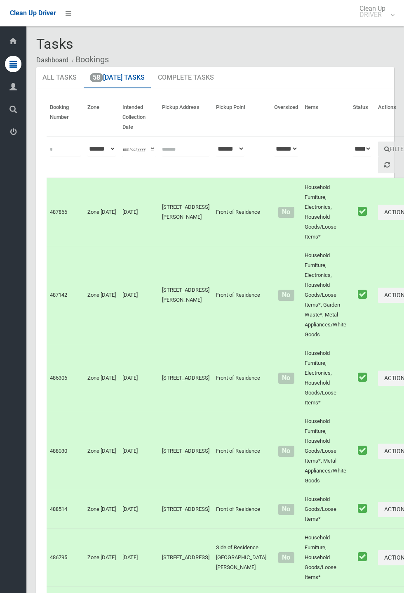
scroll to position [4470, 0]
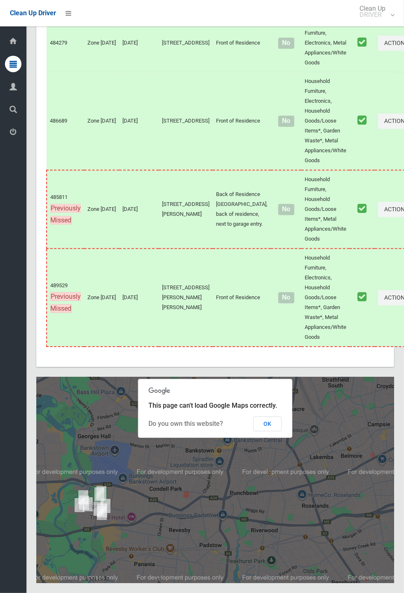
click at [282, 431] on button "OK" at bounding box center [268, 423] width 28 height 15
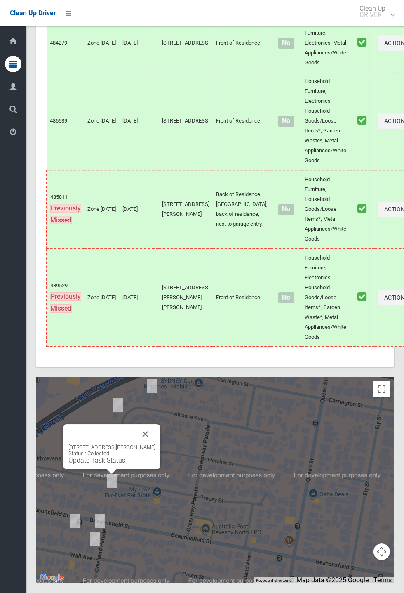
click at [156, 469] on div "[STREET_ADDRESS][PERSON_NAME] Status : Collected Update Task Status" at bounding box center [112, 446] width 97 height 45
click at [147, 444] on button "Close" at bounding box center [146, 434] width 20 height 20
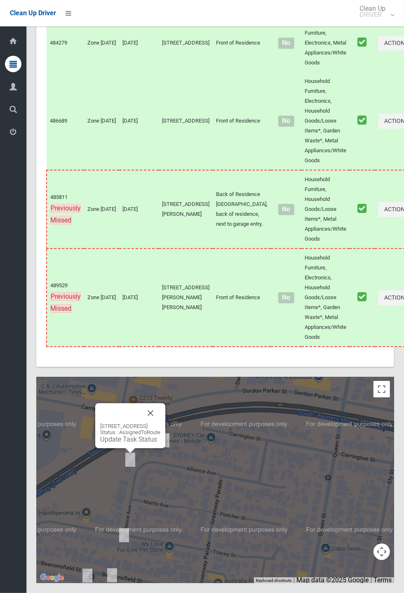
click at [161, 423] on button "Close" at bounding box center [151, 413] width 20 height 20
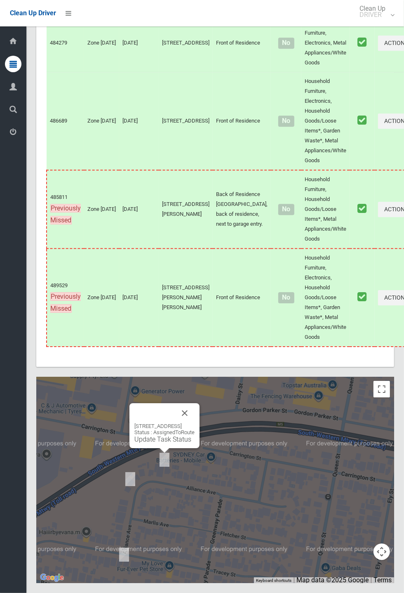
click at [278, 501] on div "[STREET_ADDRESS] Status : AssignedToRoute Update Task Status" at bounding box center [215, 480] width 358 height 206
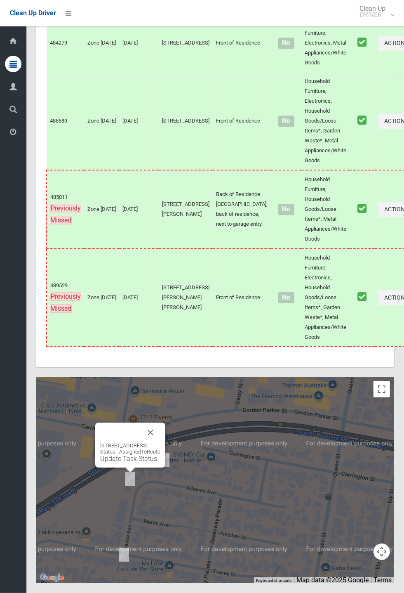
click at [133, 463] on link "Update Task Status" at bounding box center [128, 459] width 57 height 8
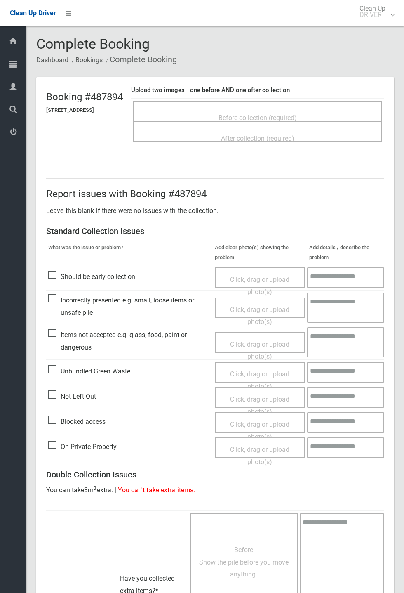
click at [267, 117] on span "Before collection (required)" at bounding box center [258, 118] width 78 height 8
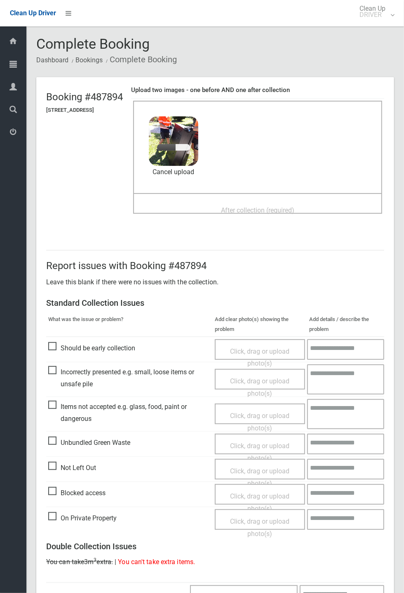
click at [254, 206] on span "After collection (required)" at bounding box center [257, 210] width 73 height 8
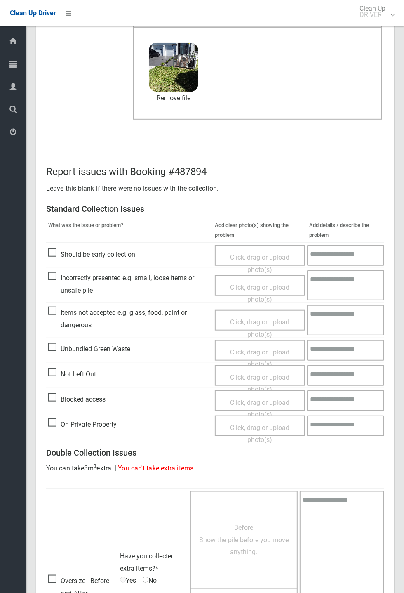
scroll to position [286, 0]
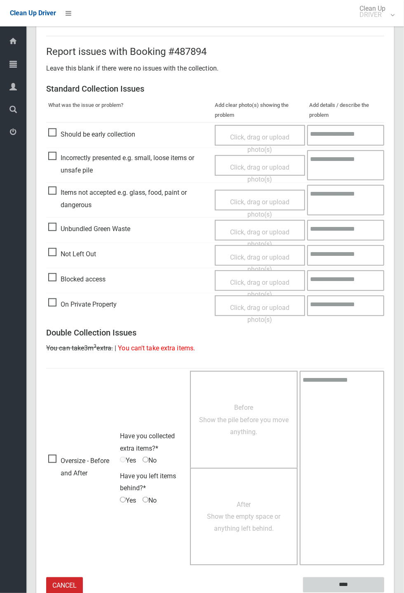
click at [345, 584] on input "****" at bounding box center [343, 584] width 81 height 15
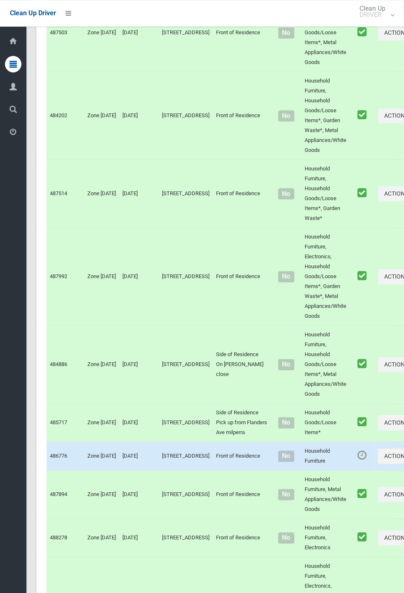
scroll to position [4470, 0]
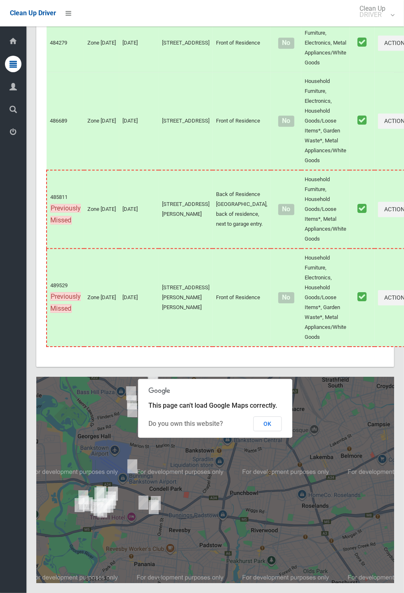
click at [267, 431] on button "OK" at bounding box center [268, 423] width 28 height 15
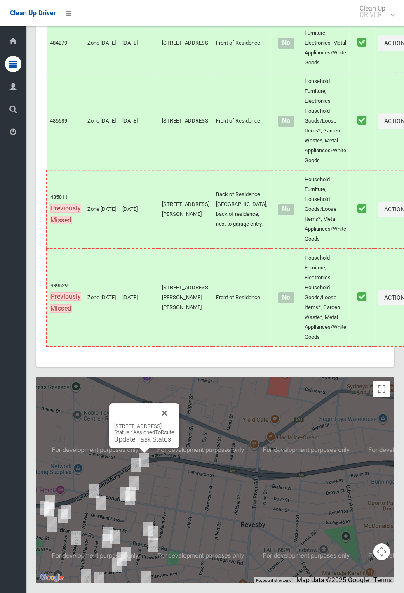
click at [152, 443] on div "[STREET_ADDRESS] Status : AssignedToRoute Update Task Status" at bounding box center [144, 433] width 60 height 20
click at [142, 443] on link "Update Task Status" at bounding box center [142, 439] width 57 height 8
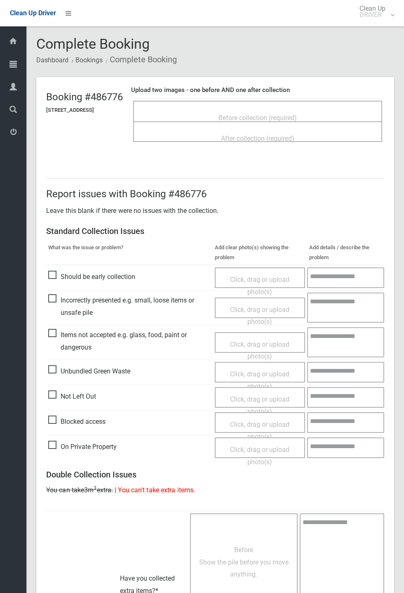
click at [265, 114] on span "Before collection (required)" at bounding box center [258, 118] width 78 height 8
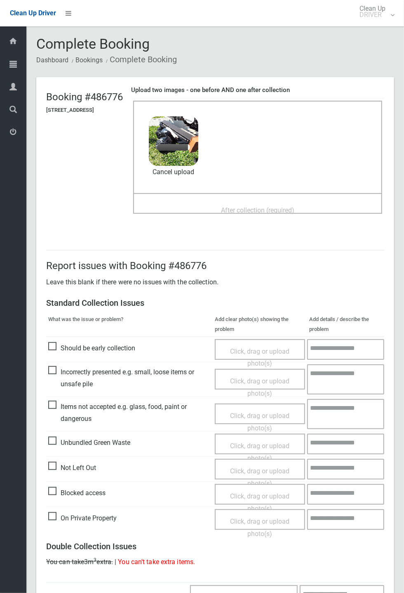
click at [260, 206] on span "After collection (required)" at bounding box center [257, 210] width 73 height 8
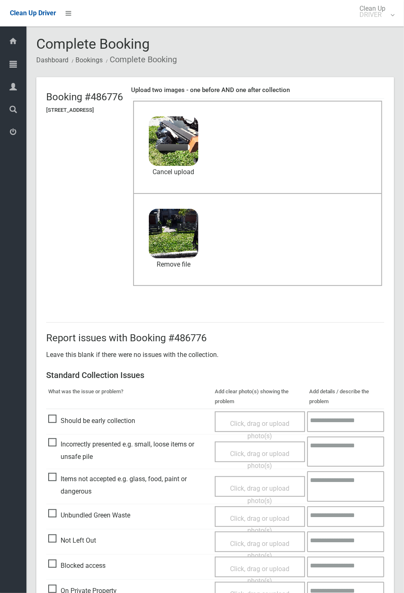
click at [298, 151] on div "Before collection (required) 5.3 MB 2025-10-0210.04.566547253114342456013.jpg C…" at bounding box center [257, 147] width 249 height 92
click at [199, 168] on link "Cancel upload" at bounding box center [174, 172] width 50 height 12
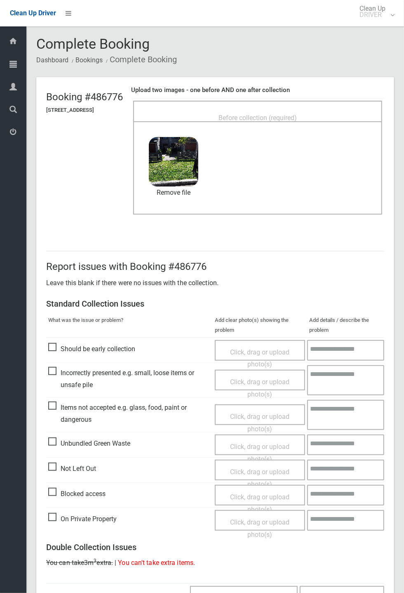
click at [267, 114] on span "Before collection (required)" at bounding box center [258, 118] width 78 height 8
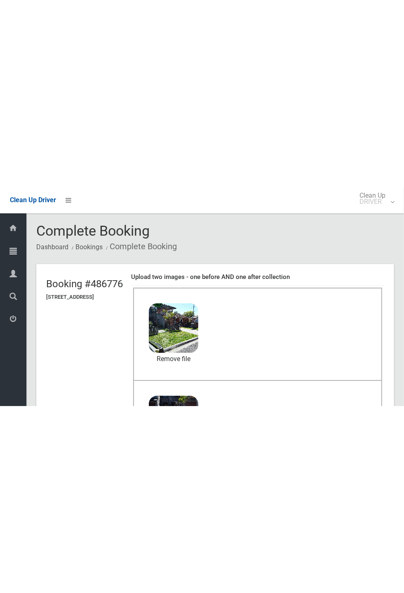
scroll to position [286, 0]
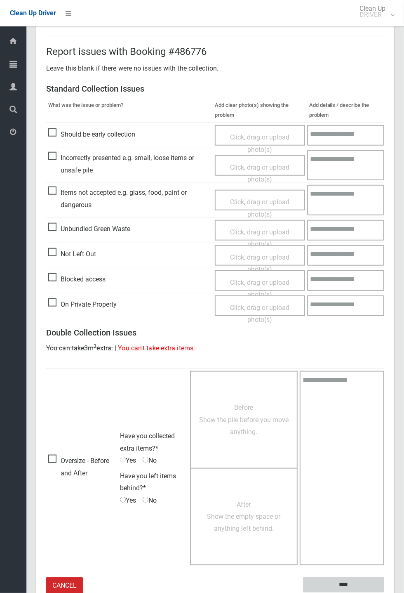
click at [349, 583] on input "****" at bounding box center [343, 584] width 81 height 15
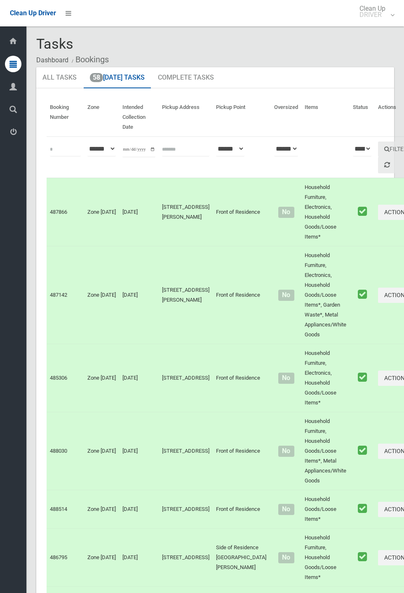
scroll to position [4470, 0]
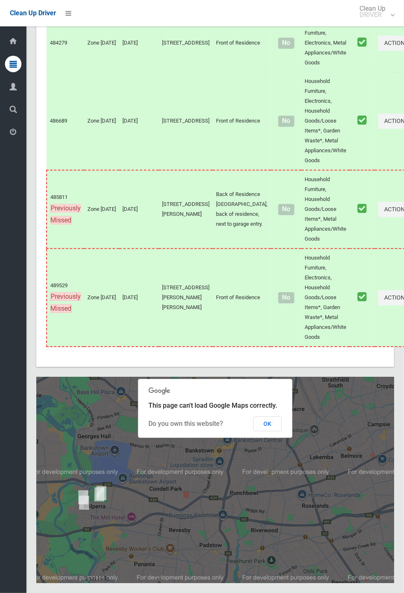
click at [272, 431] on button "OK" at bounding box center [268, 423] width 28 height 15
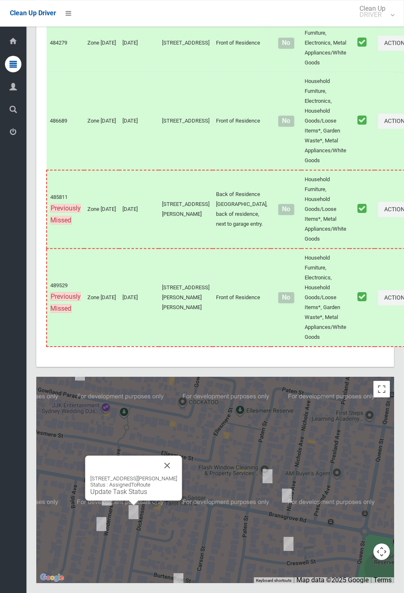
click at [177, 475] on button "Close" at bounding box center [168, 466] width 20 height 20
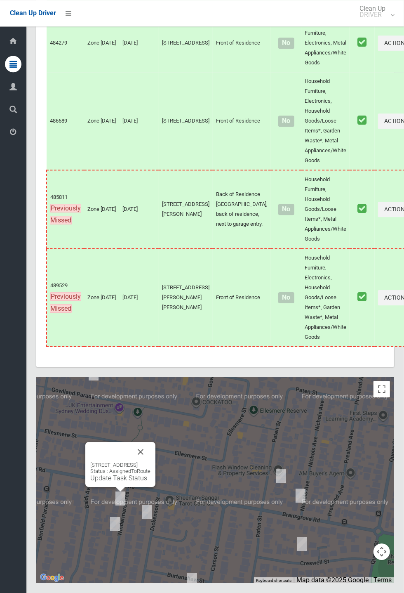
click at [151, 462] on button "Close" at bounding box center [141, 452] width 20 height 20
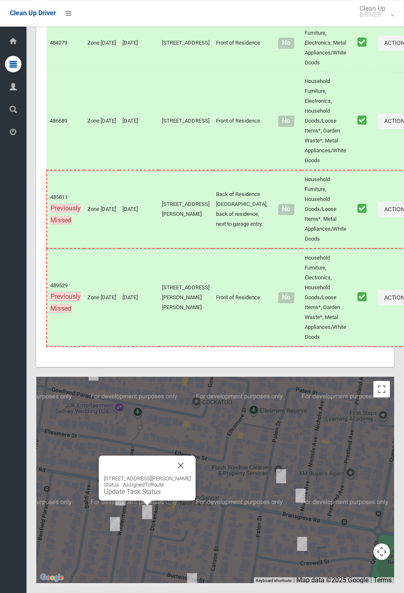
click at [154, 496] on link "Update Task Status" at bounding box center [132, 492] width 57 height 8
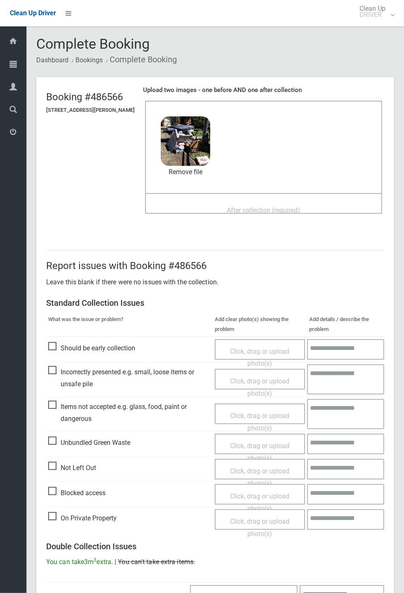
click at [258, 206] on span "After collection (required)" at bounding box center [263, 210] width 73 height 8
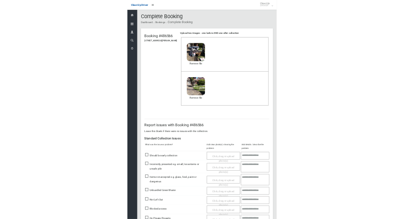
scroll to position [286, 0]
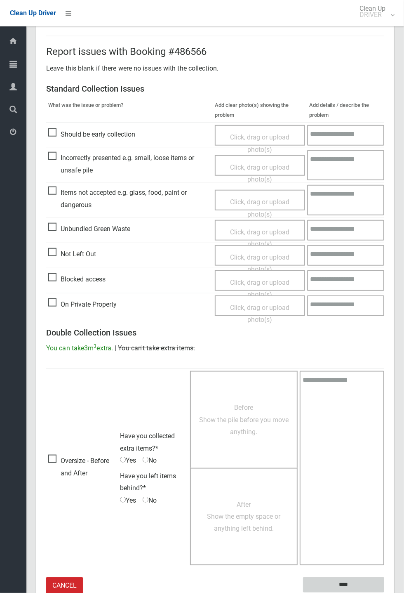
click at [349, 585] on input "****" at bounding box center [343, 584] width 81 height 15
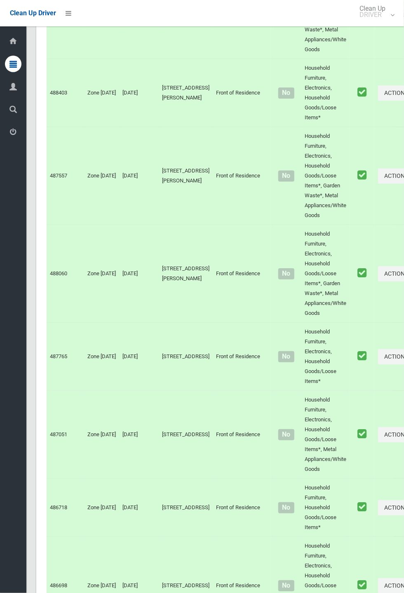
scroll to position [4470, 0]
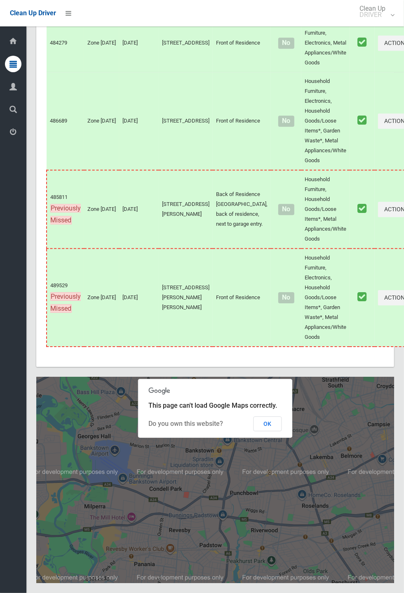
click at [265, 219] on button "OK" at bounding box center [268, 423] width 28 height 15
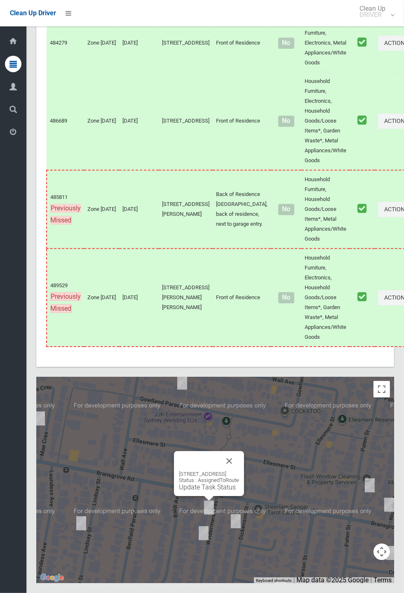
click at [215, 219] on div "6a Windermere Crescent, PANANIA NSW 2213 Status : AssignedToRoute Update Task S…" at bounding box center [209, 481] width 60 height 20
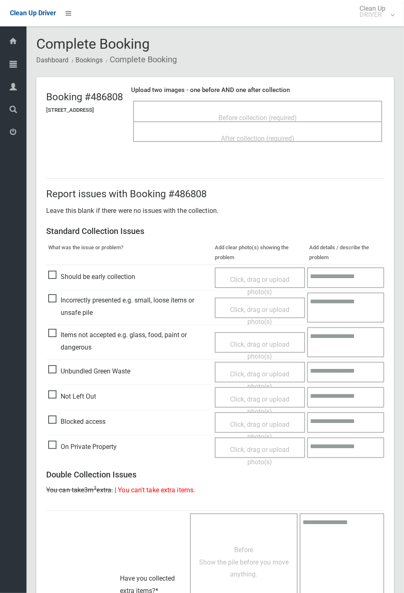
click at [254, 116] on span "Before collection (required)" at bounding box center [258, 118] width 78 height 8
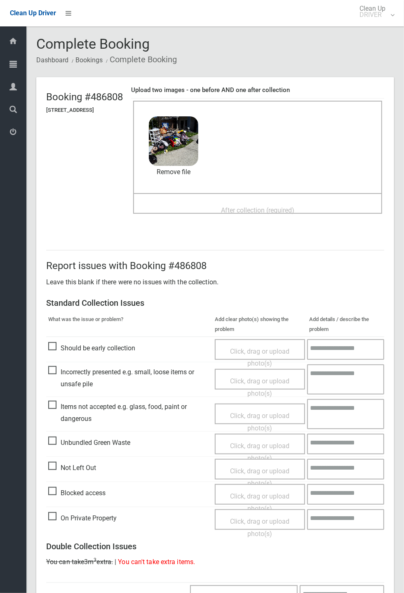
click at [242, 206] on span "After collection (required)" at bounding box center [257, 210] width 73 height 8
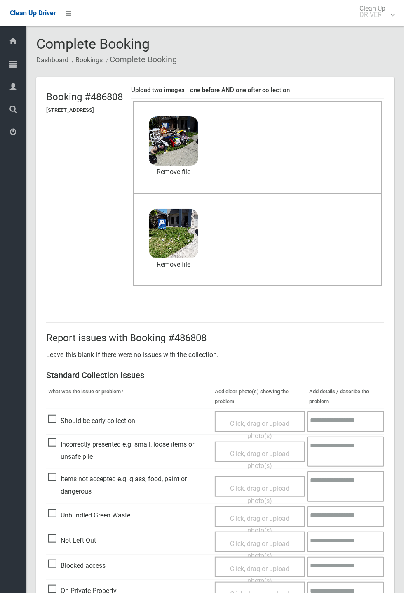
scroll to position [286, 0]
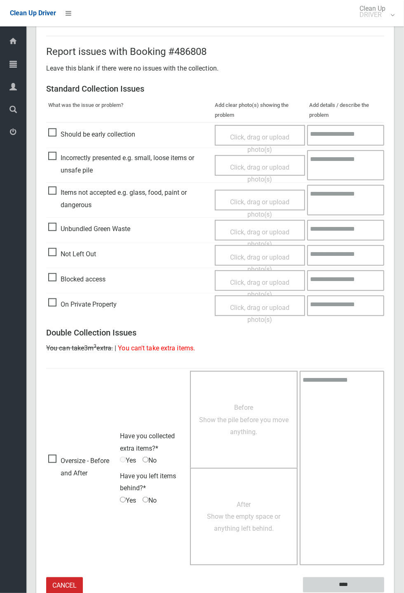
click at [343, 582] on input "****" at bounding box center [343, 584] width 81 height 15
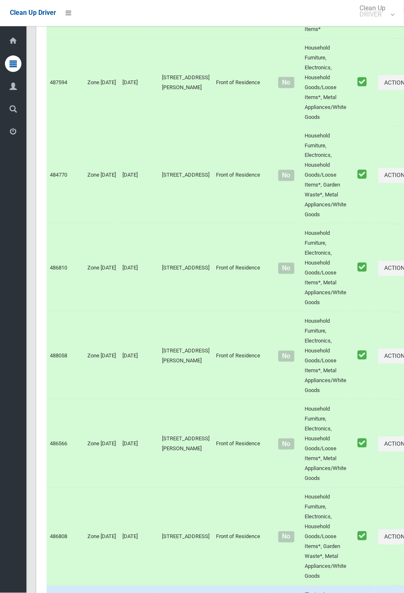
scroll to position [4470, 0]
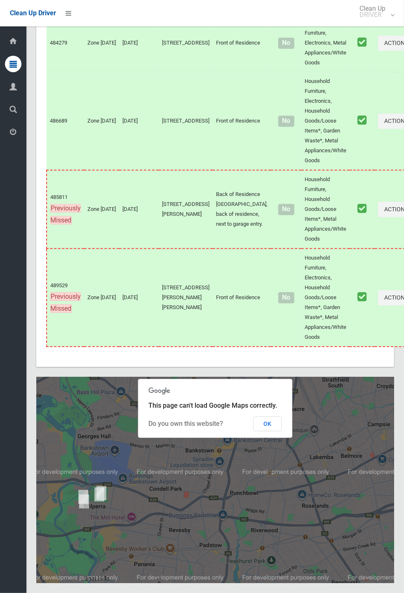
click at [282, 431] on button "OK" at bounding box center [268, 423] width 28 height 15
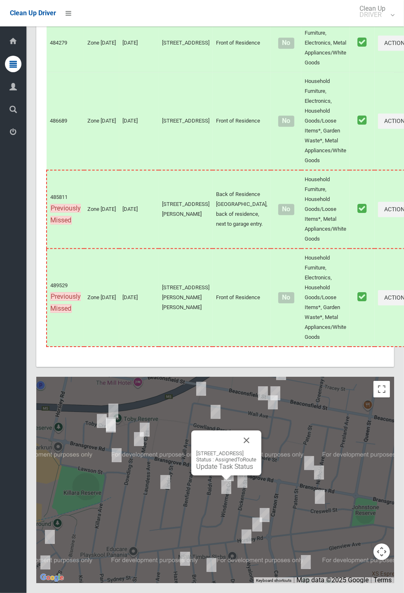
click at [215, 475] on div "[STREET_ADDRESS] Status : AssignedToRoute Update Task Status" at bounding box center [227, 452] width 70 height 45
click at [211, 475] on div "[STREET_ADDRESS] Status : AssignedToRoute Update Task Status" at bounding box center [227, 452] width 70 height 45
click at [208, 475] on div "[STREET_ADDRESS] Status : AssignedToRoute Update Task Status" at bounding box center [227, 452] width 70 height 45
click at [213, 471] on link "Update Task Status" at bounding box center [224, 467] width 57 height 8
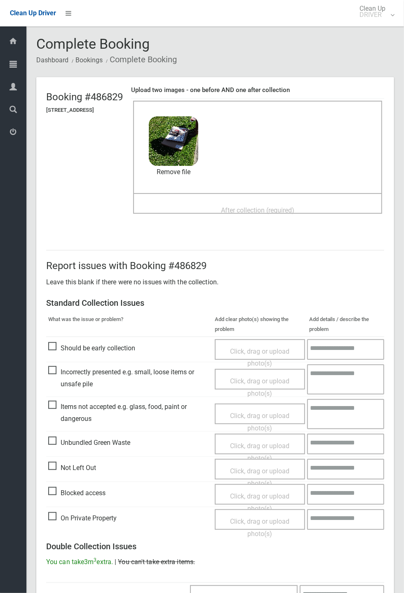
click at [267, 206] on span "After collection (required)" at bounding box center [257, 210] width 73 height 8
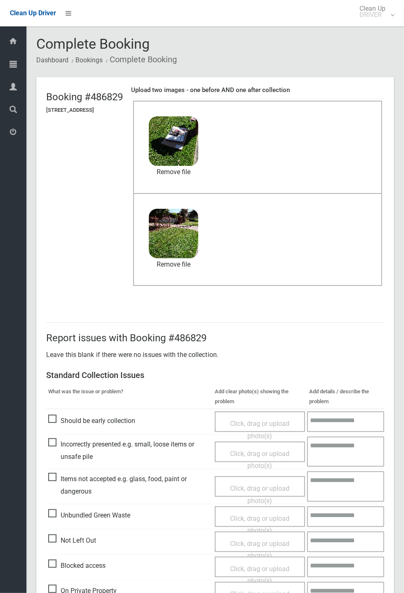
scroll to position [286, 0]
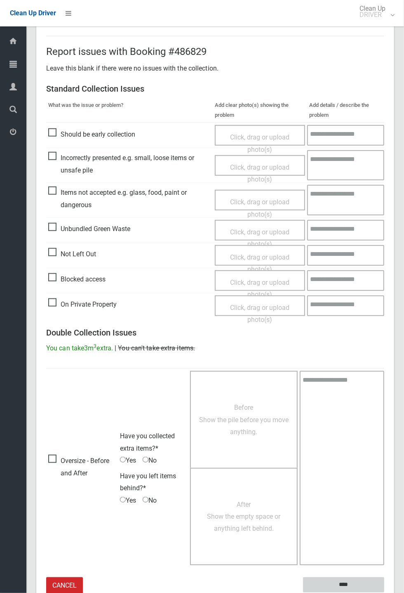
click at [338, 583] on input "****" at bounding box center [343, 584] width 81 height 15
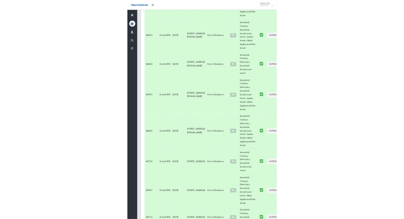
scroll to position [4470, 0]
